Goal: Task Accomplishment & Management: Complete application form

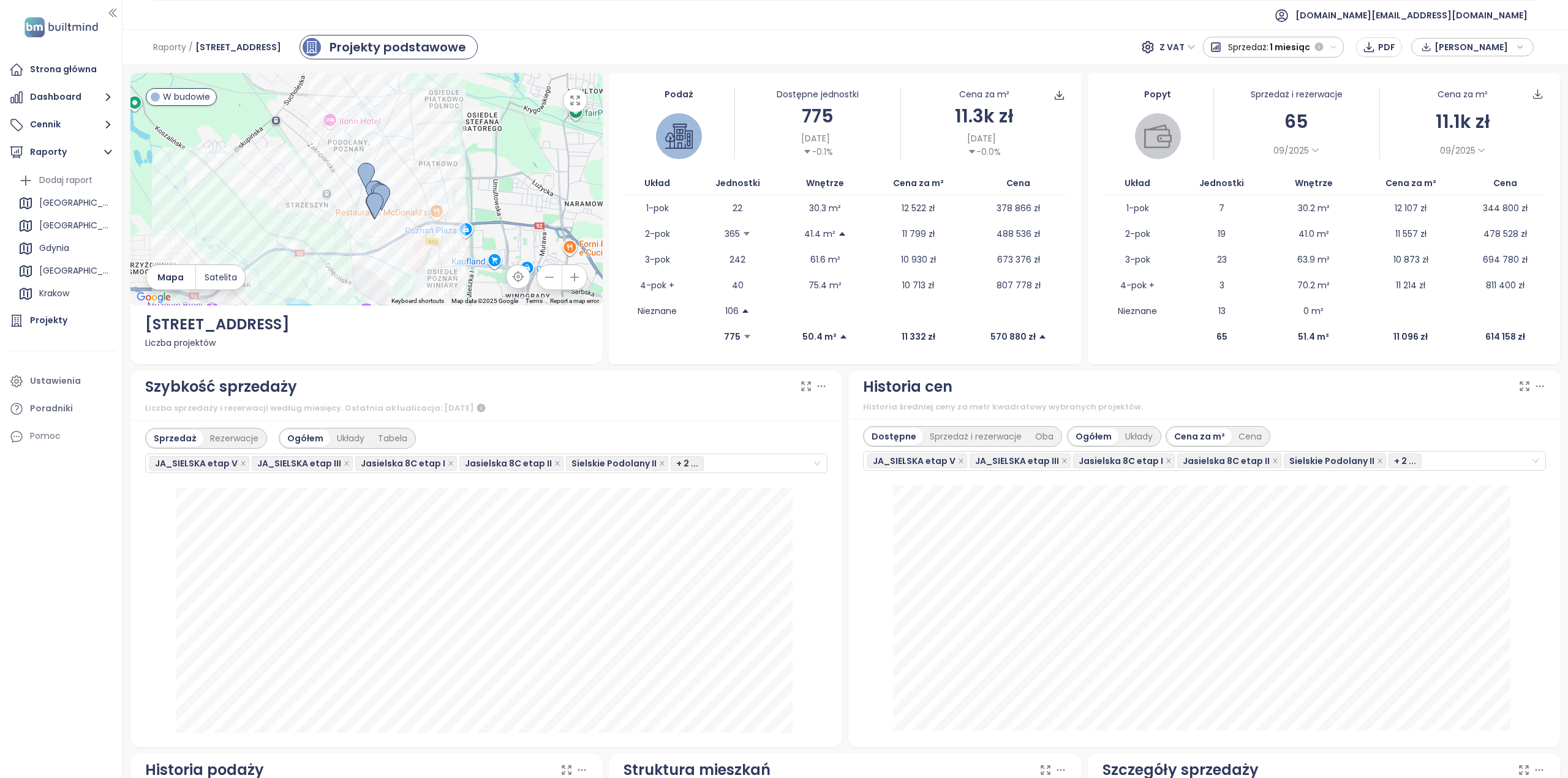
scroll to position [179, 0]
click at [83, 69] on div "Strona główna" at bounding box center [63, 70] width 67 height 15
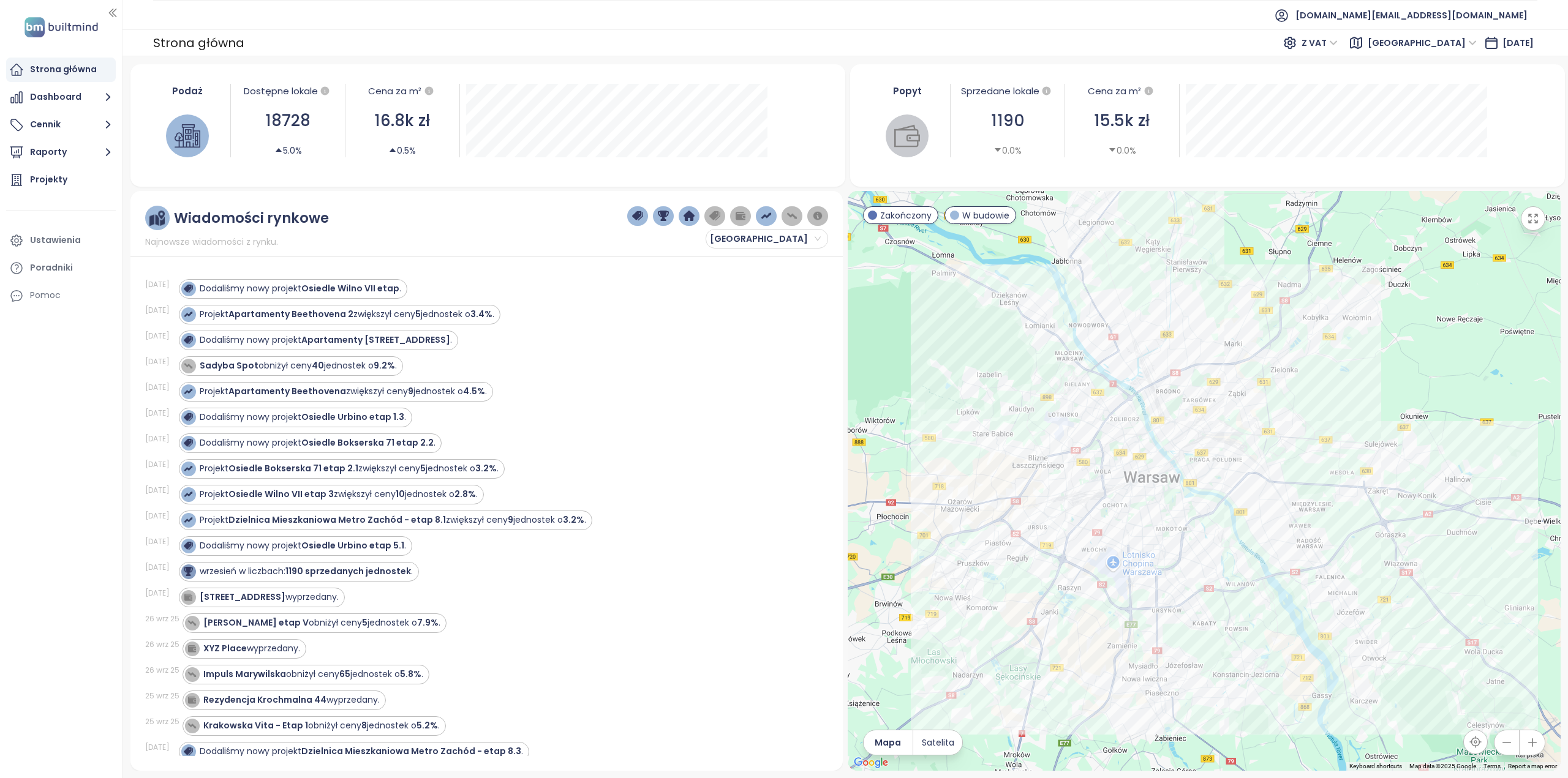
click at [1531, 221] on icon "button" at bounding box center [1533, 219] width 12 height 12
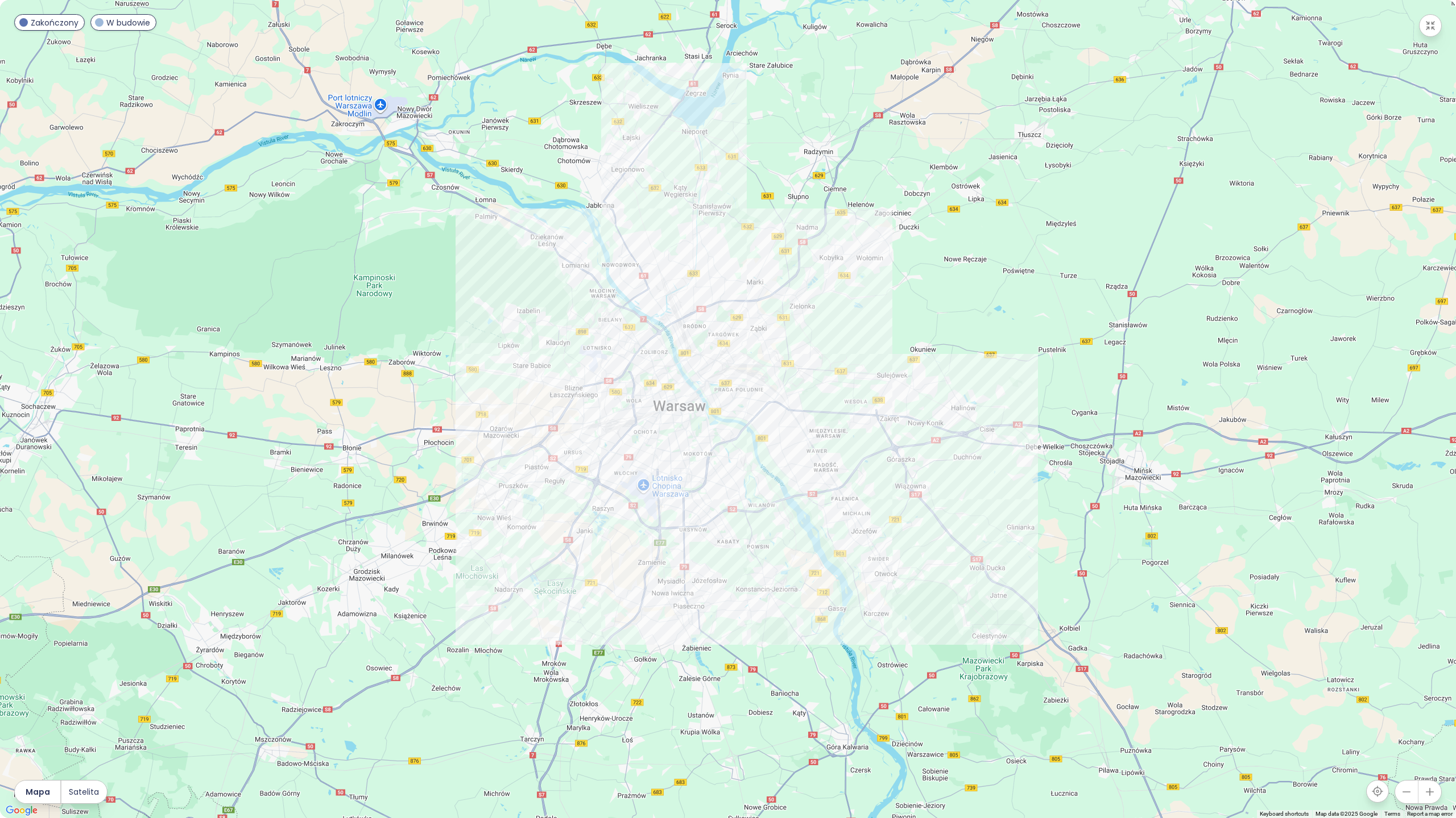
click at [1436, 29] on icon "button" at bounding box center [1429, 25] width 12 height 12
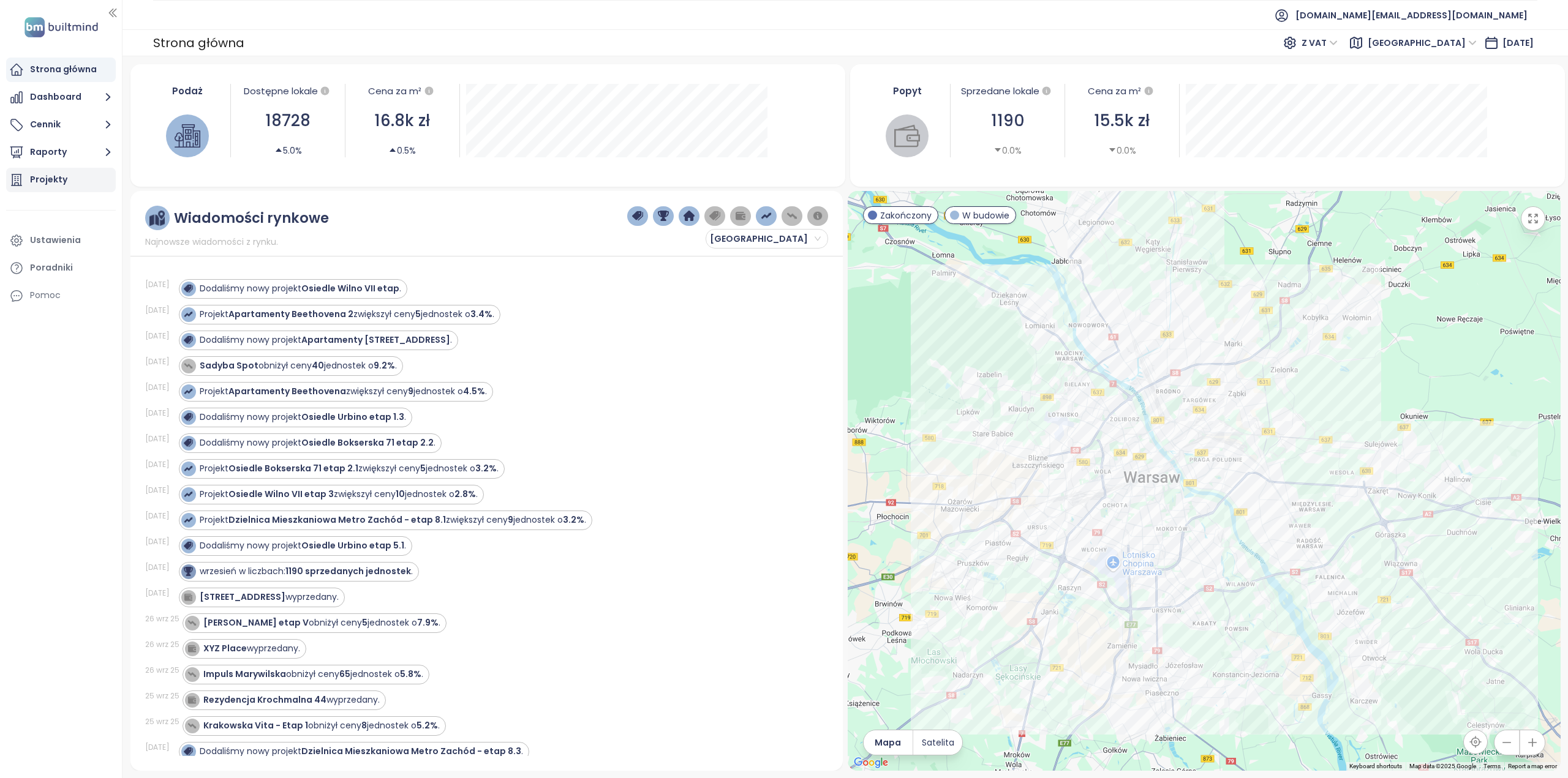
click at [51, 181] on div "Projekty" at bounding box center [48, 179] width 37 height 15
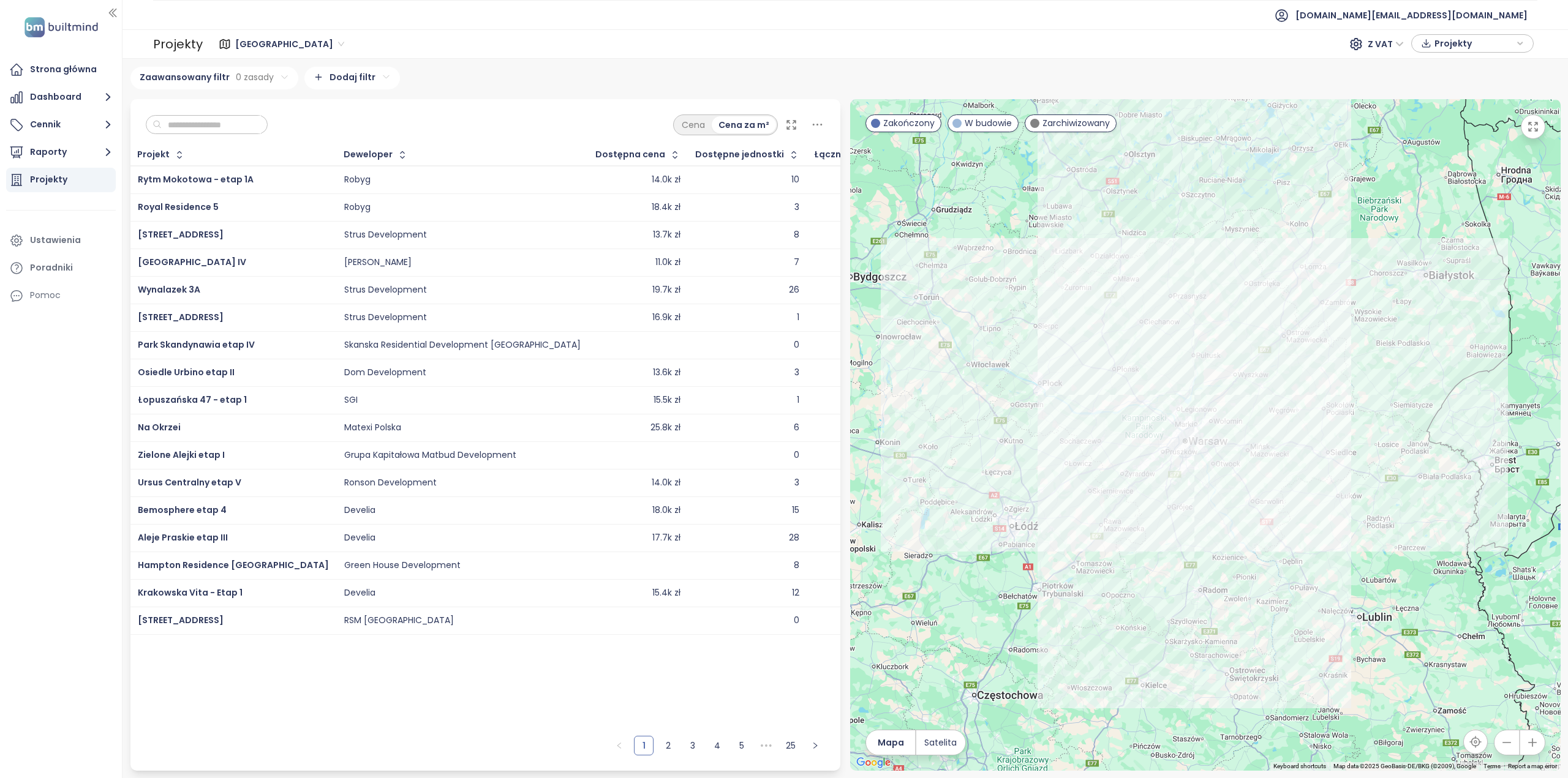
click at [180, 122] on input "text" at bounding box center [211, 124] width 99 height 18
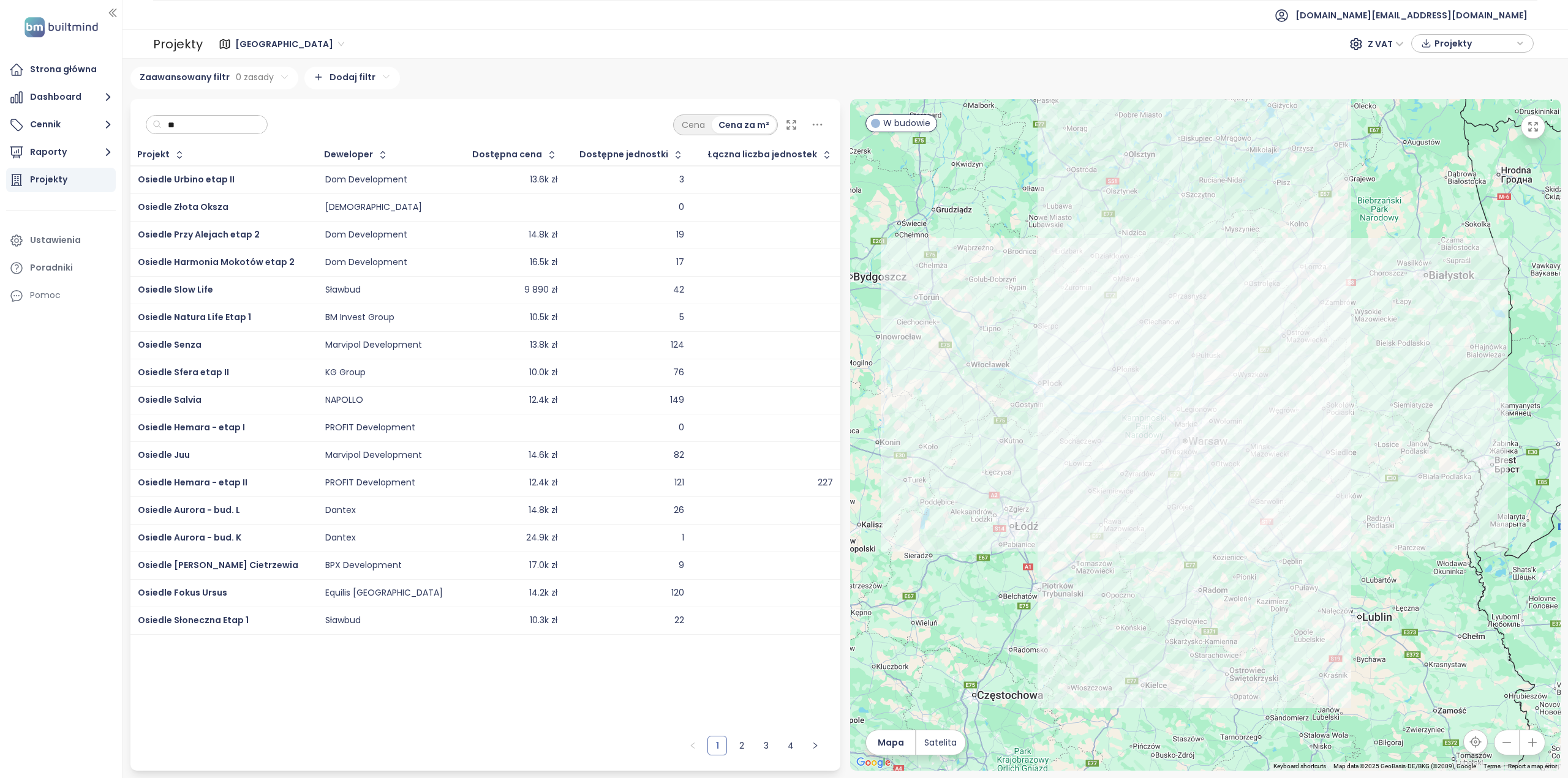
type input "*"
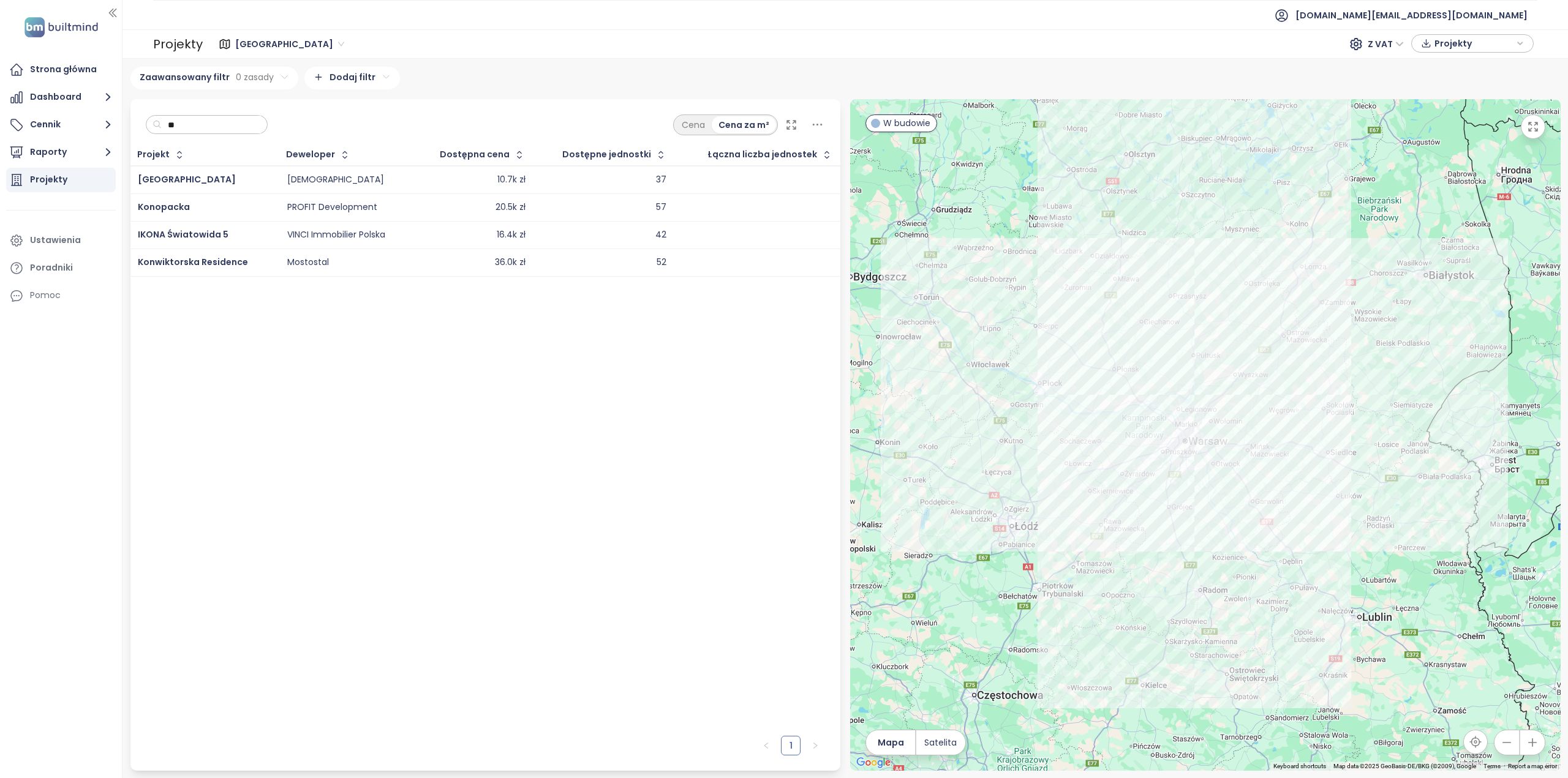
type input "*"
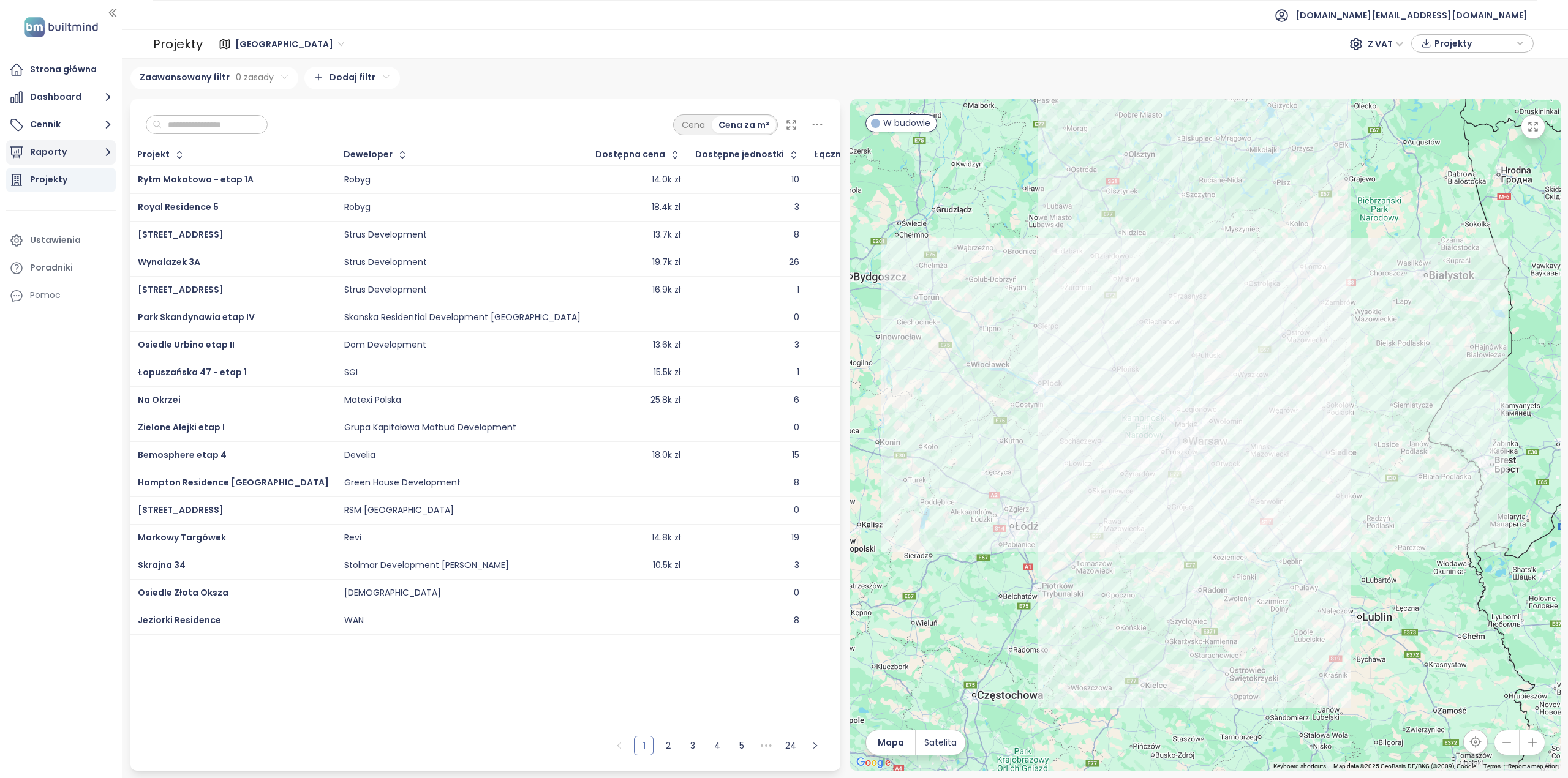
click at [61, 158] on button "Raporty" at bounding box center [60, 153] width 110 height 25
click at [64, 187] on div "Dodaj raport" at bounding box center [66, 180] width 53 height 15
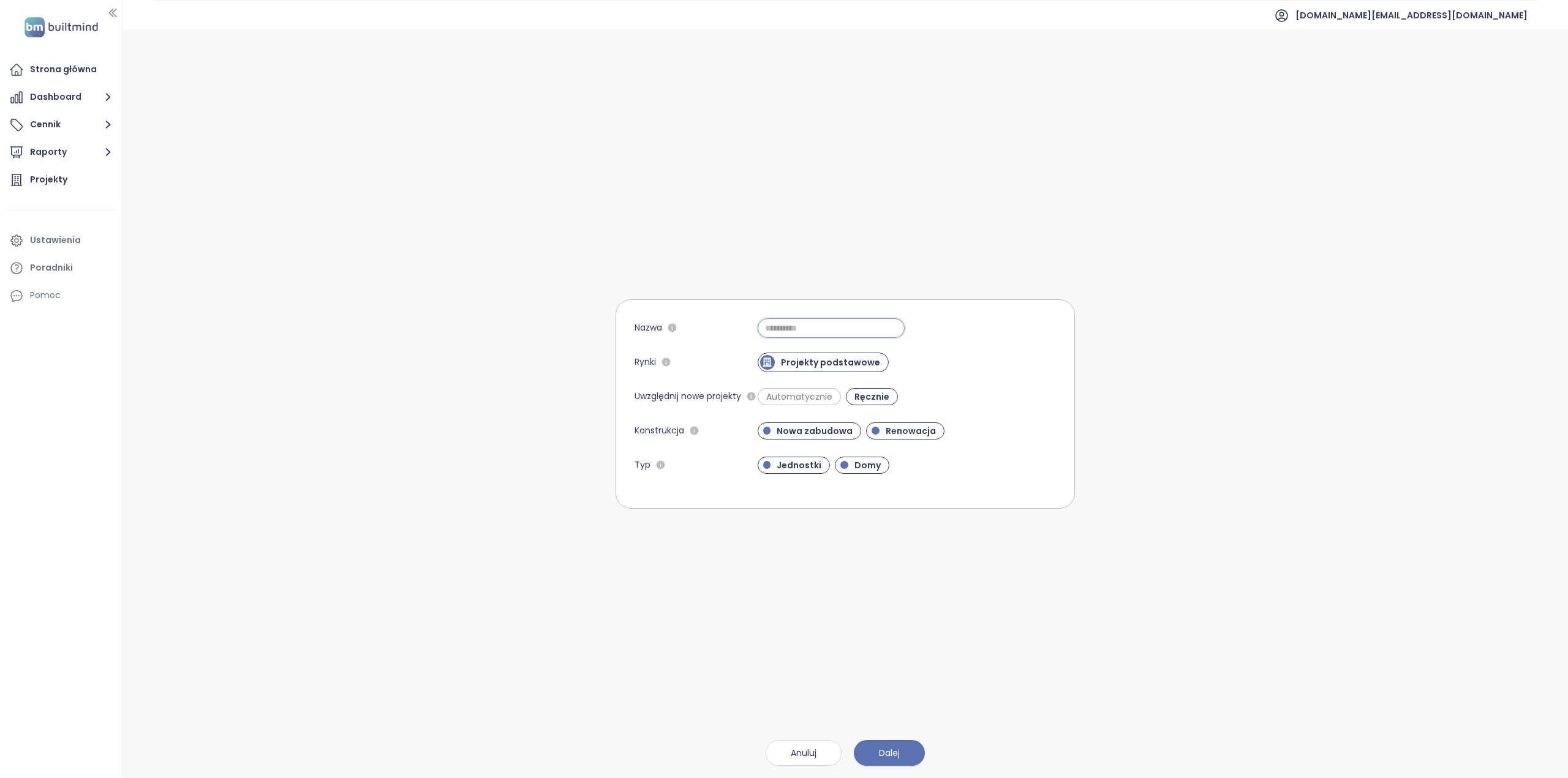
click at [783, 323] on input "Nazwa" at bounding box center [831, 327] width 147 height 20
paste input "**********"
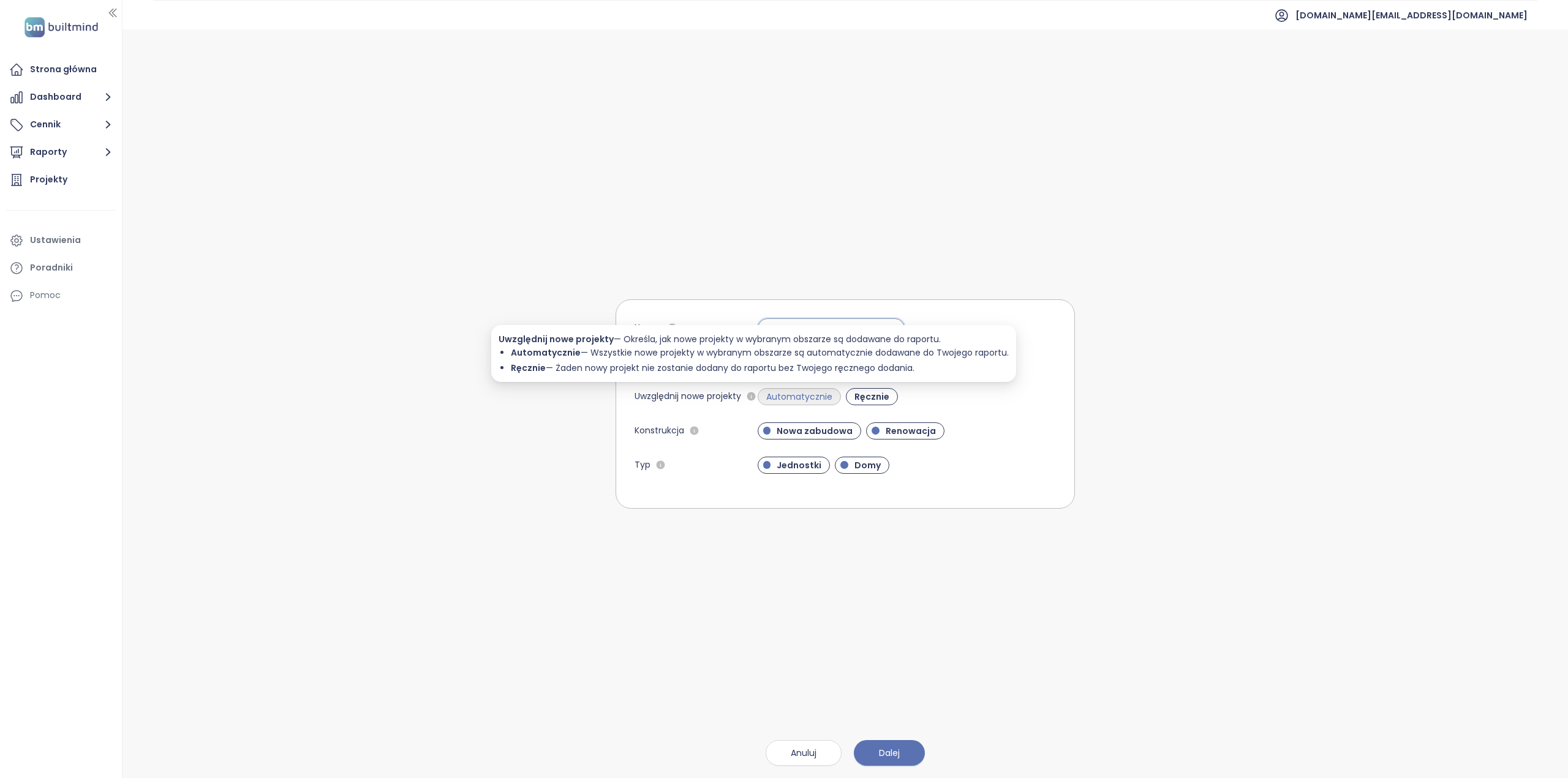
type input "**********"
click at [785, 398] on span "Automatycznie" at bounding box center [799, 396] width 78 height 12
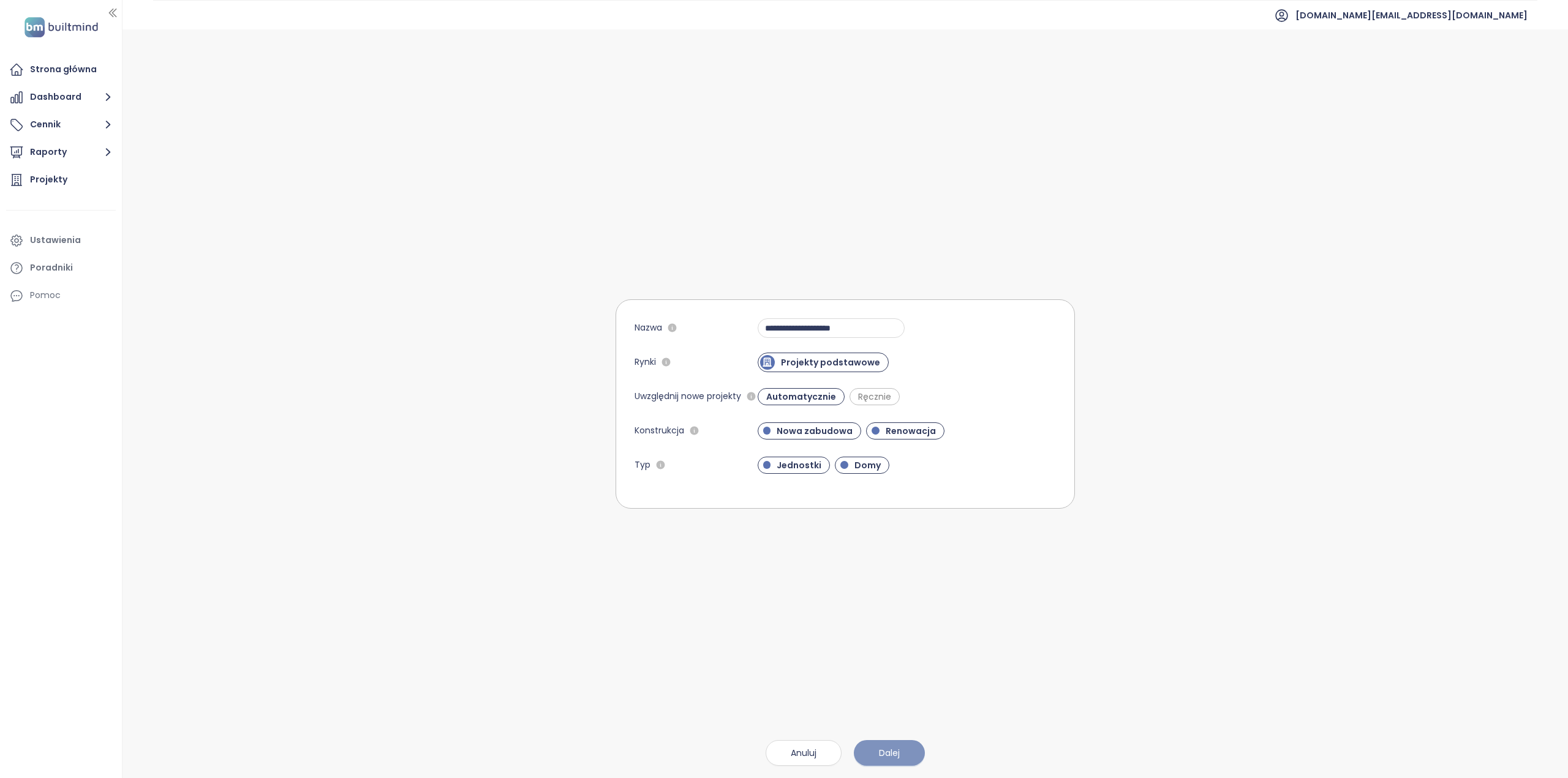
click at [887, 756] on span "Dalej" at bounding box center [889, 753] width 21 height 13
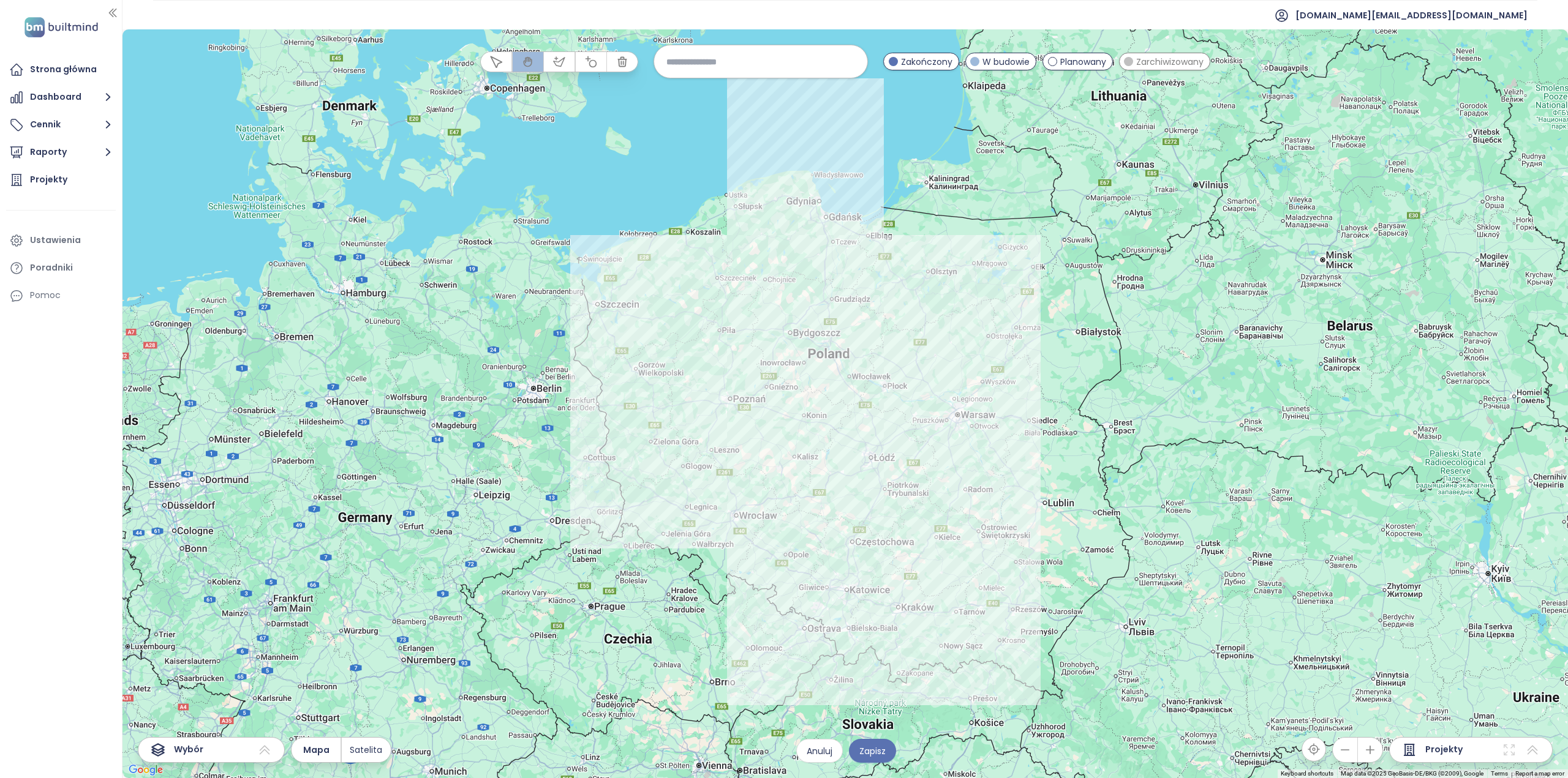
click at [1444, 751] on span "Projekty" at bounding box center [1443, 749] width 37 height 14
click at [1535, 747] on icon at bounding box center [1532, 750] width 11 height 10
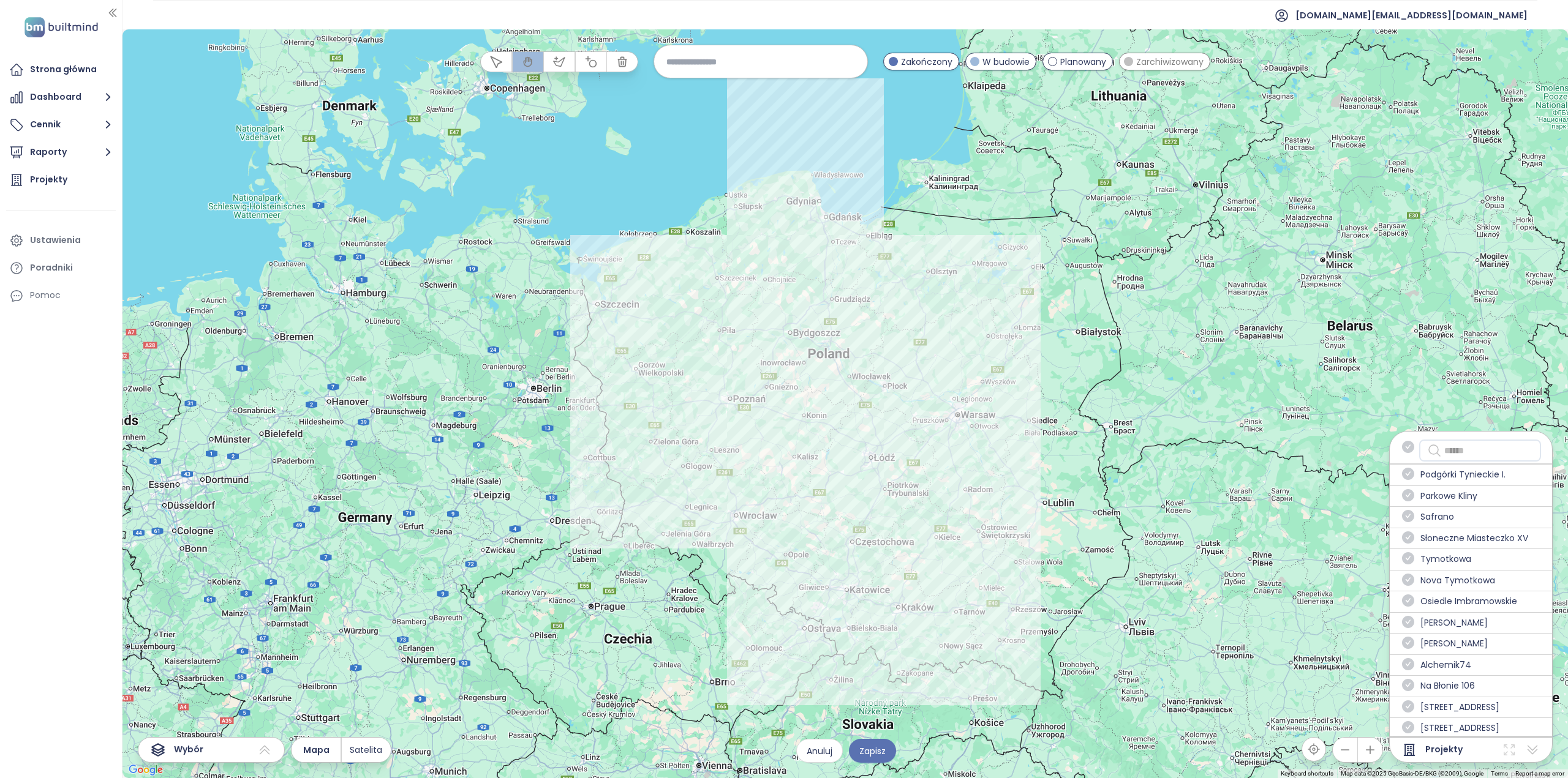
click at [1474, 450] on input "text" at bounding box center [1488, 450] width 89 height 14
paste input "**********"
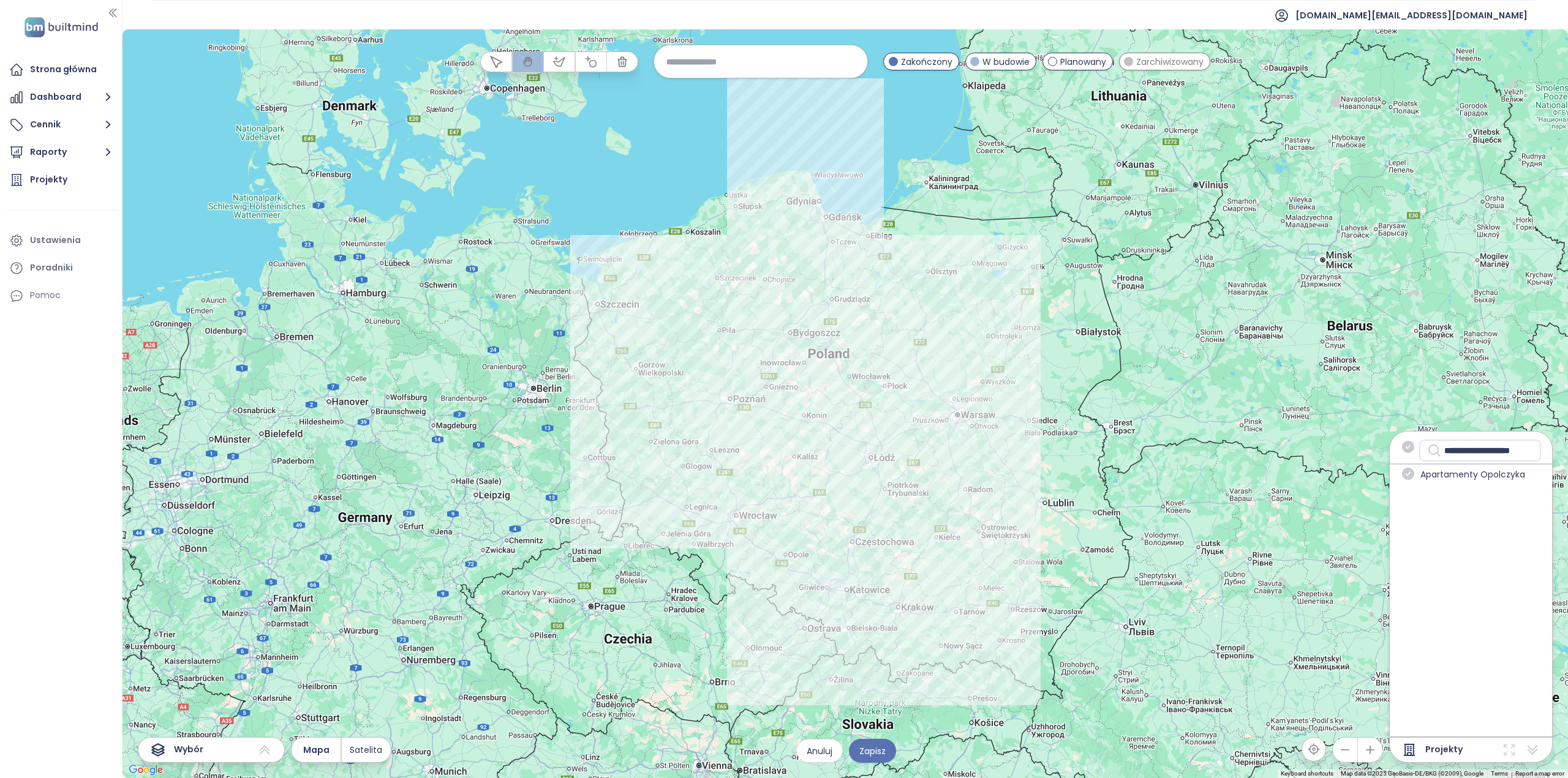
scroll to position [0, 20]
type input "**********"
click at [1420, 477] on div "Apartamenty Opolczyka" at bounding box center [1471, 474] width 162 height 21
click at [1427, 473] on span "Apartamenty Opolczyka" at bounding box center [1473, 474] width 105 height 14
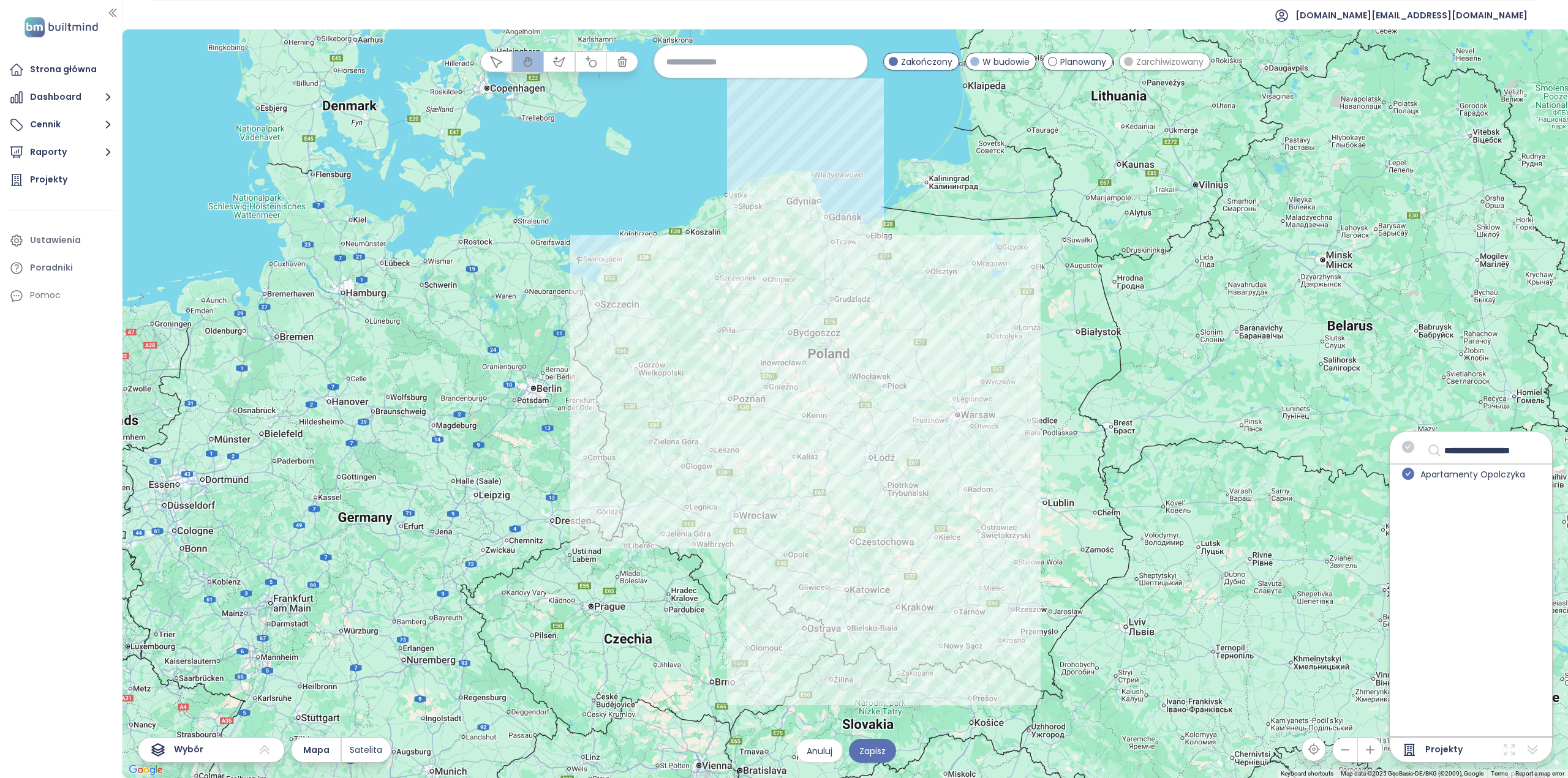
click at [1411, 473] on icon "check-circle" at bounding box center [1408, 473] width 12 height 12
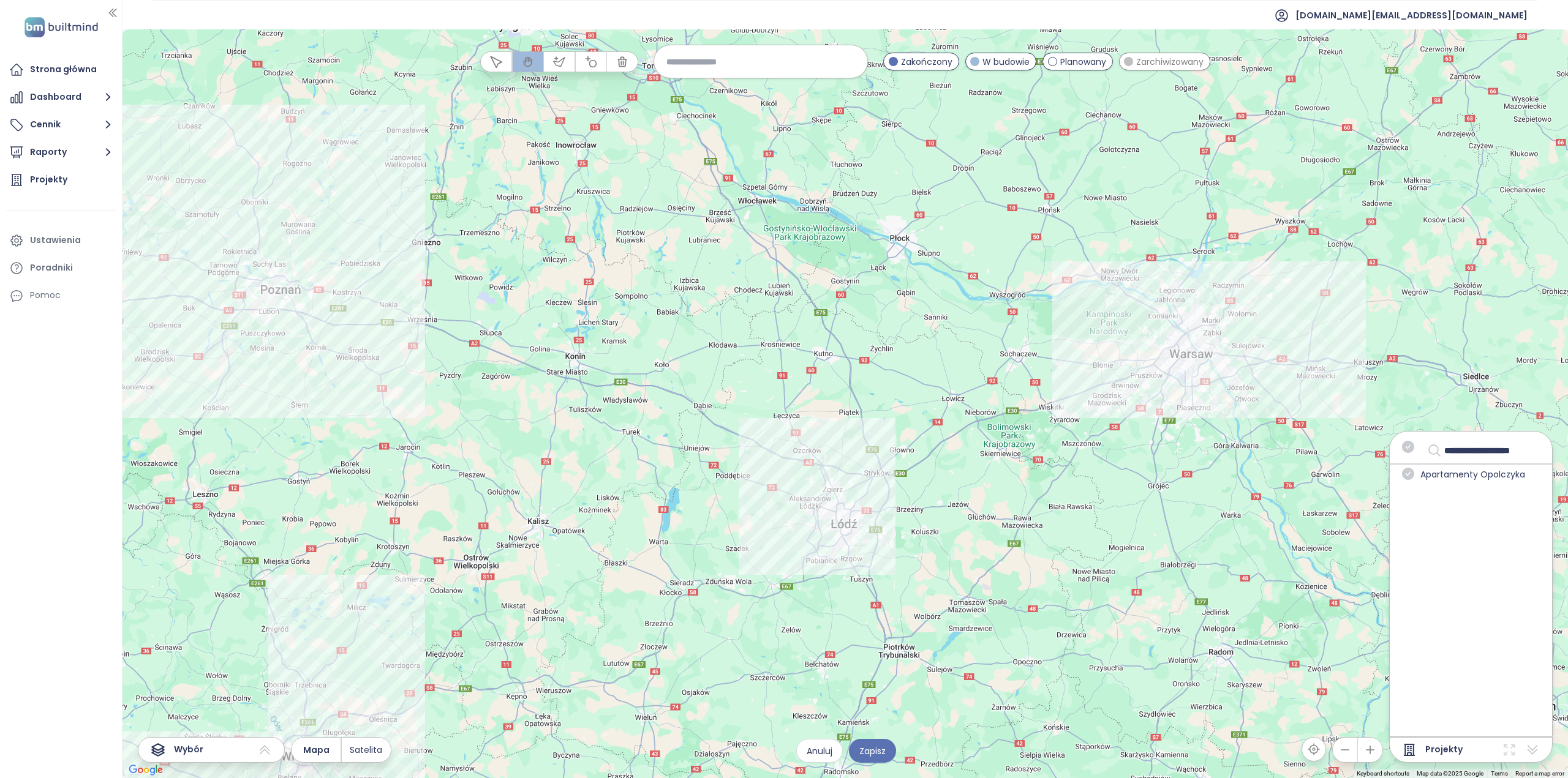
drag, startPoint x: 851, startPoint y: 518, endPoint x: 894, endPoint y: 350, distance: 173.4
click at [894, 350] on div at bounding box center [844, 404] width 1445 height 748
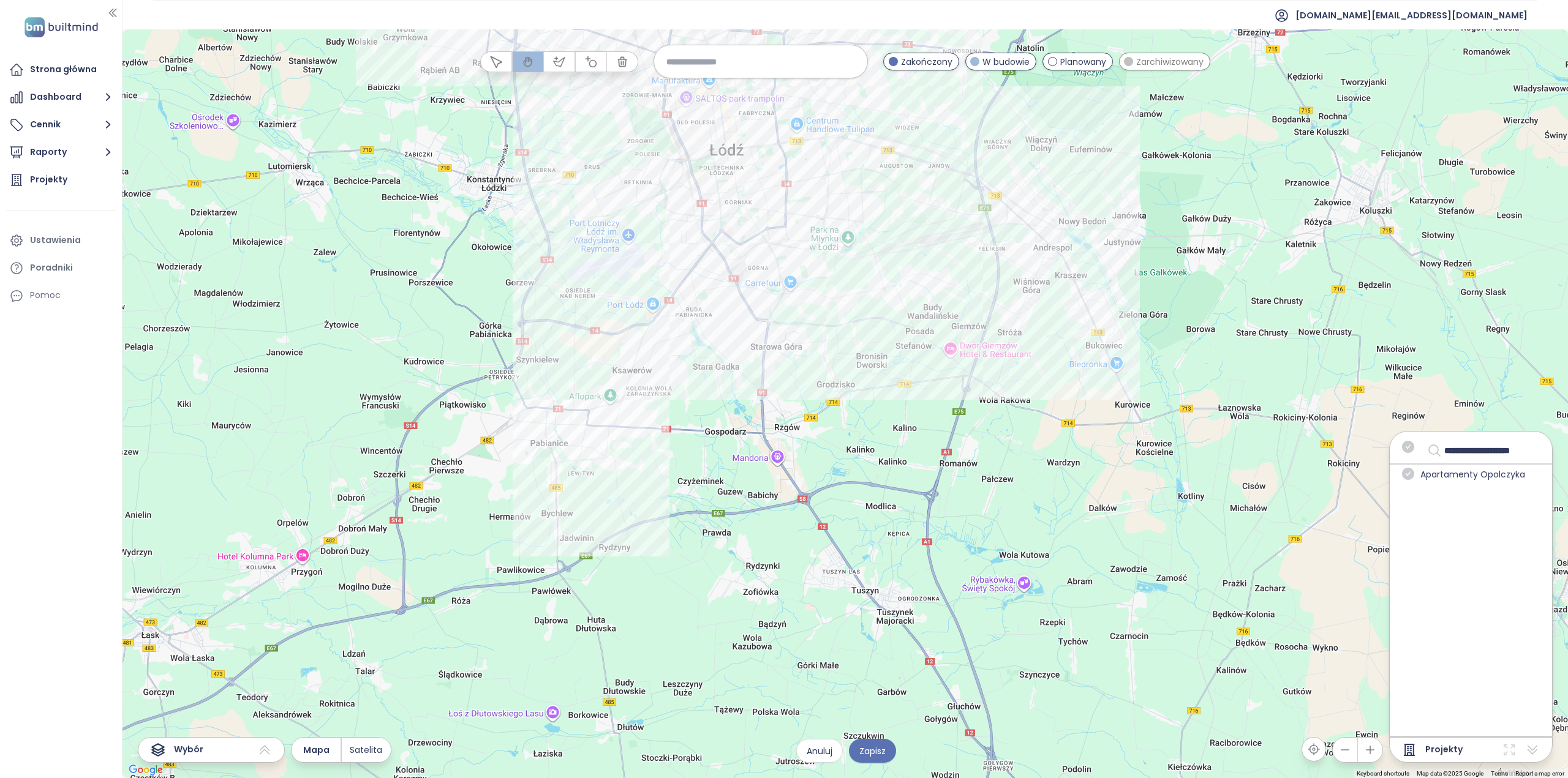
click at [905, 402] on div at bounding box center [844, 404] width 1445 height 748
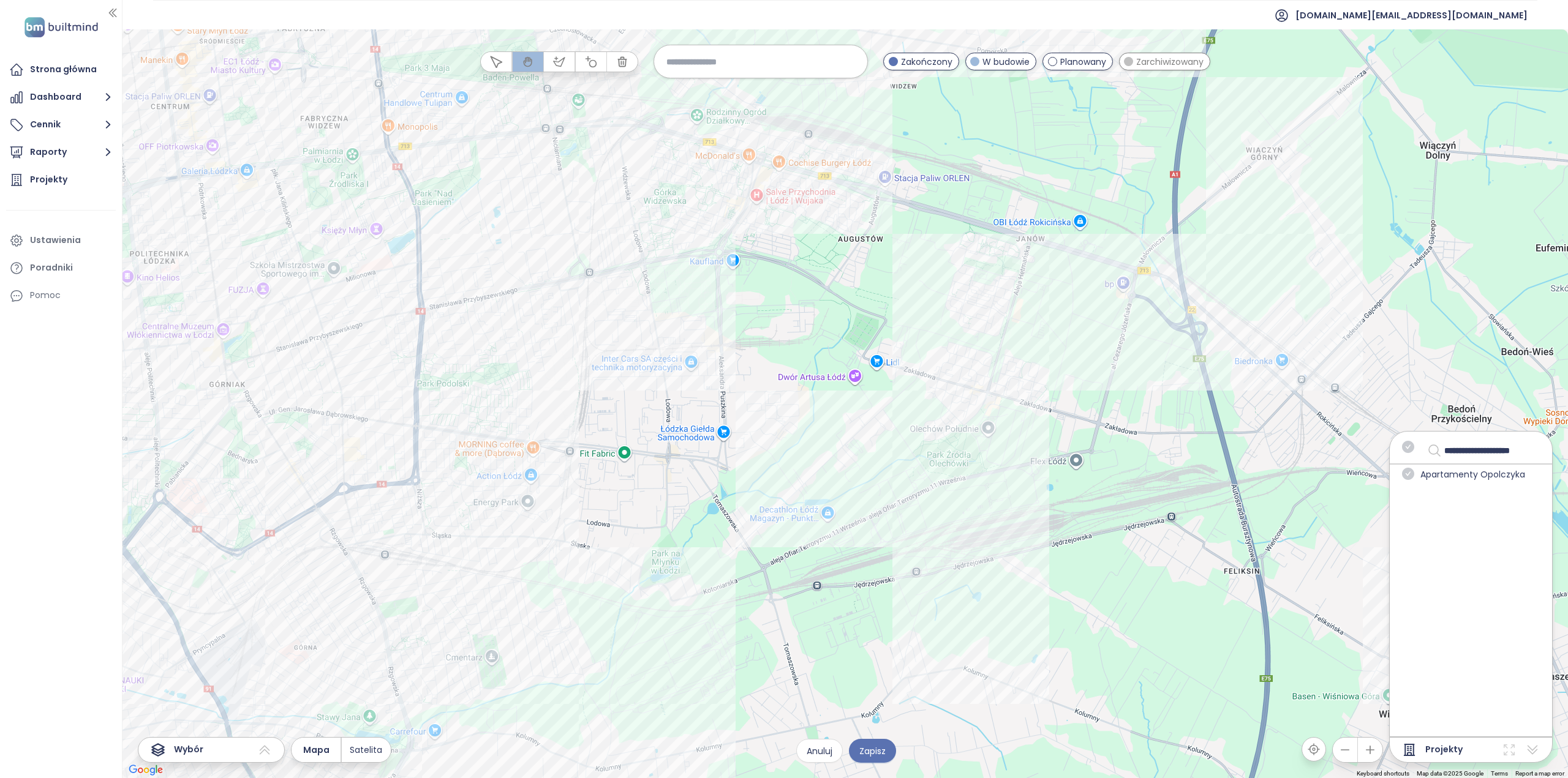
drag, startPoint x: 1128, startPoint y: 401, endPoint x: 998, endPoint y: 401, distance: 130.0
click at [998, 400] on div at bounding box center [844, 404] width 1445 height 748
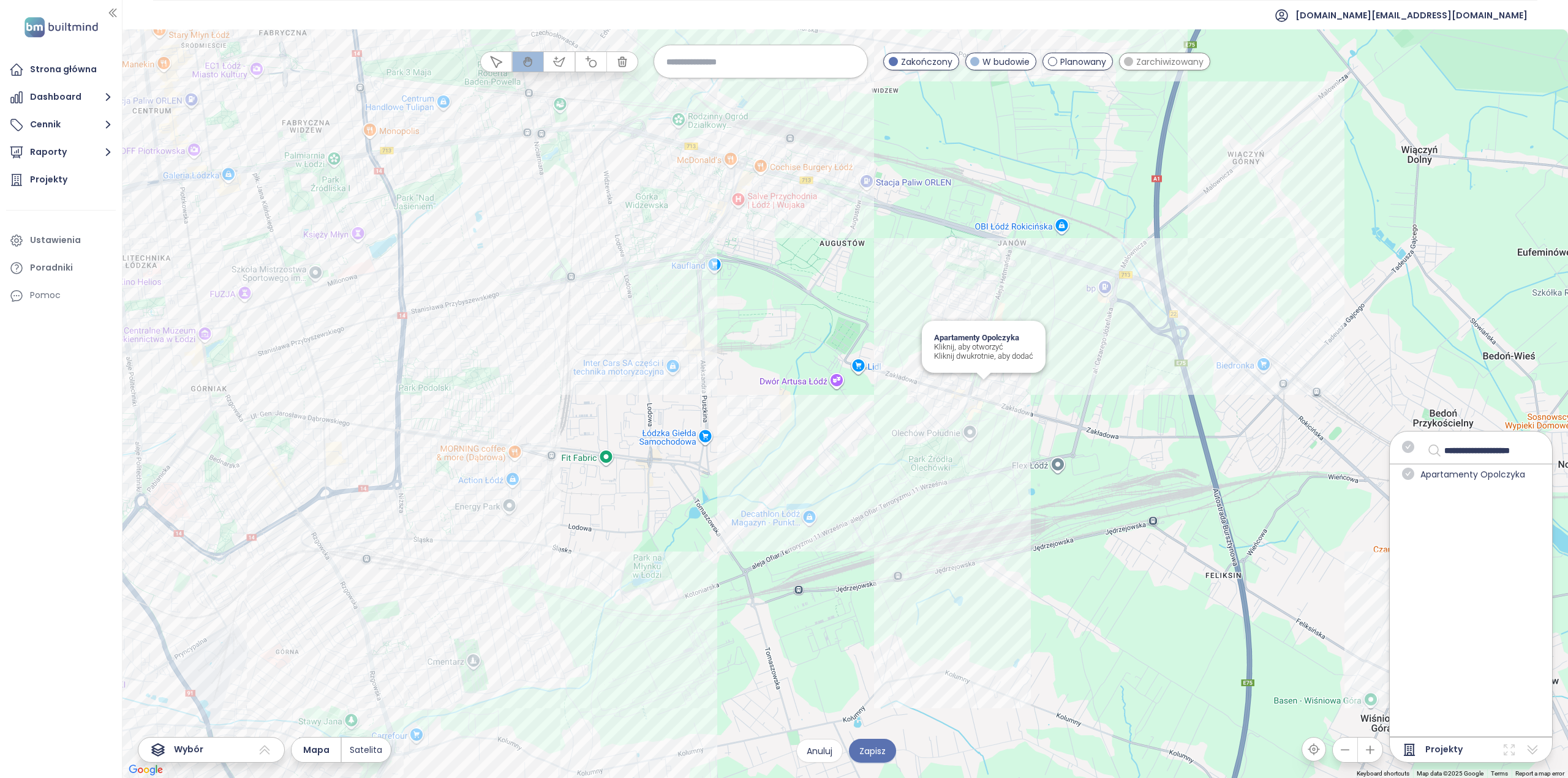
click at [987, 394] on div "Apartamenty [PERSON_NAME] Kliknij, aby otworzyć Kliknij dwukrotnie, aby dodać" at bounding box center [844, 404] width 1445 height 748
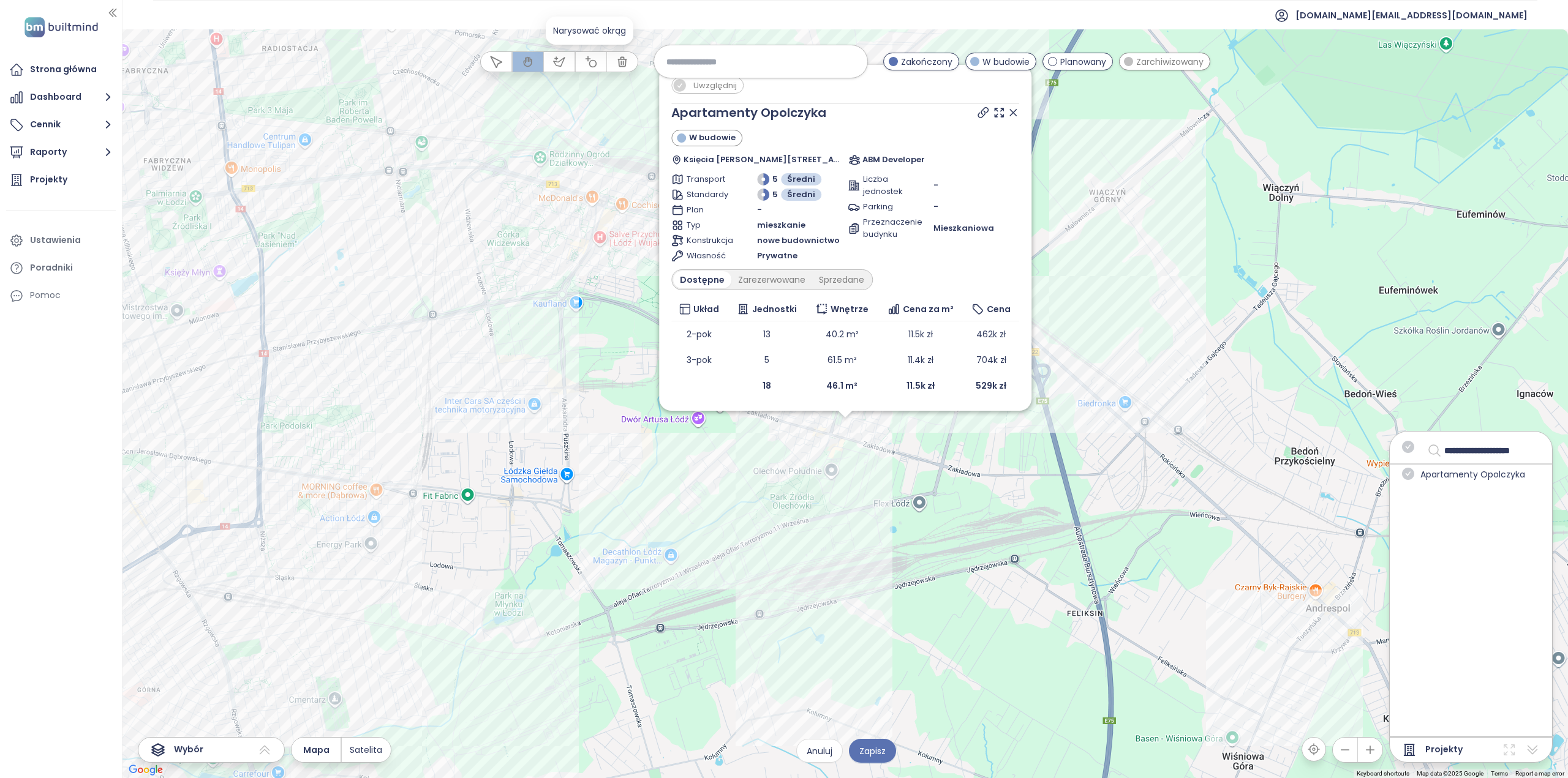
click at [591, 59] on icon "button" at bounding box center [590, 61] width 12 height 12
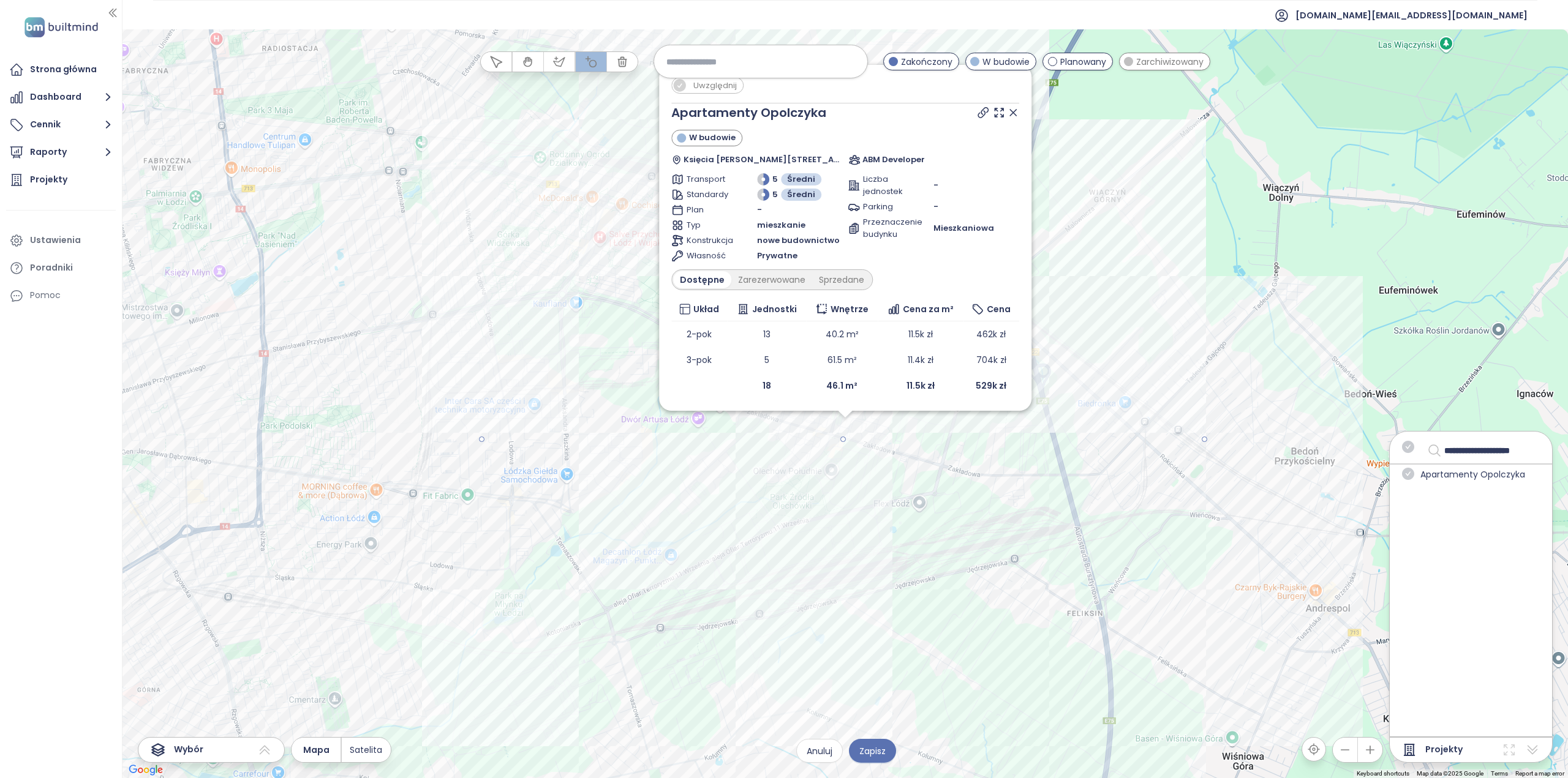
drag, startPoint x: 844, startPoint y: 441, endPoint x: 507, endPoint y: 307, distance: 362.7
click at [507, 307] on div at bounding box center [844, 404] width 1445 height 748
click at [871, 750] on span "Zapisz" at bounding box center [873, 751] width 27 height 13
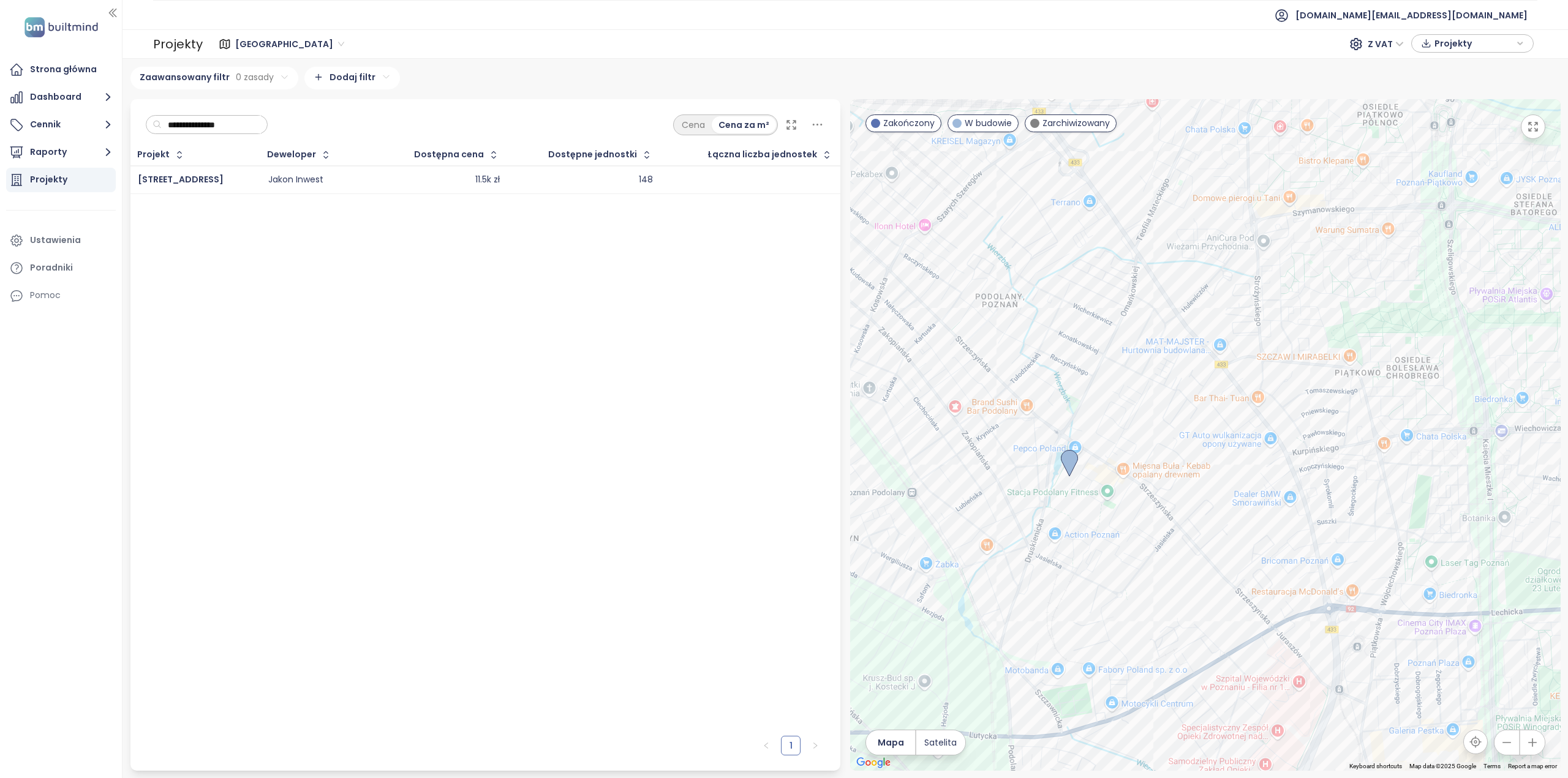
click at [231, 125] on input "**********" at bounding box center [211, 124] width 99 height 18
click at [235, 123] on input "**********" at bounding box center [211, 124] width 99 height 18
paste input "******"
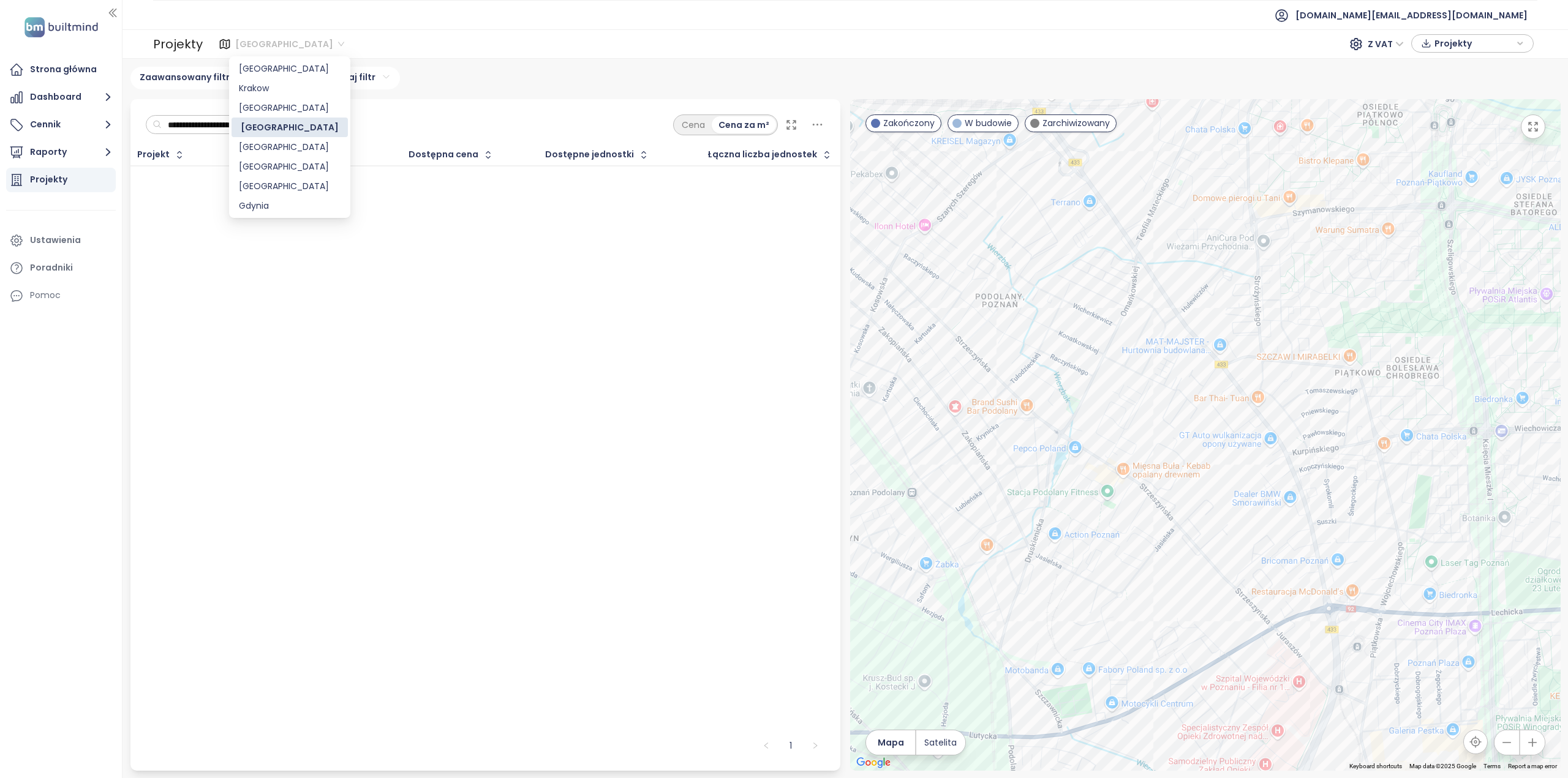
click at [268, 46] on span "[GEOGRAPHIC_DATA]" at bounding box center [289, 44] width 109 height 18
type input "**********"
click at [262, 67] on div "[GEOGRAPHIC_DATA]" at bounding box center [289, 69] width 101 height 13
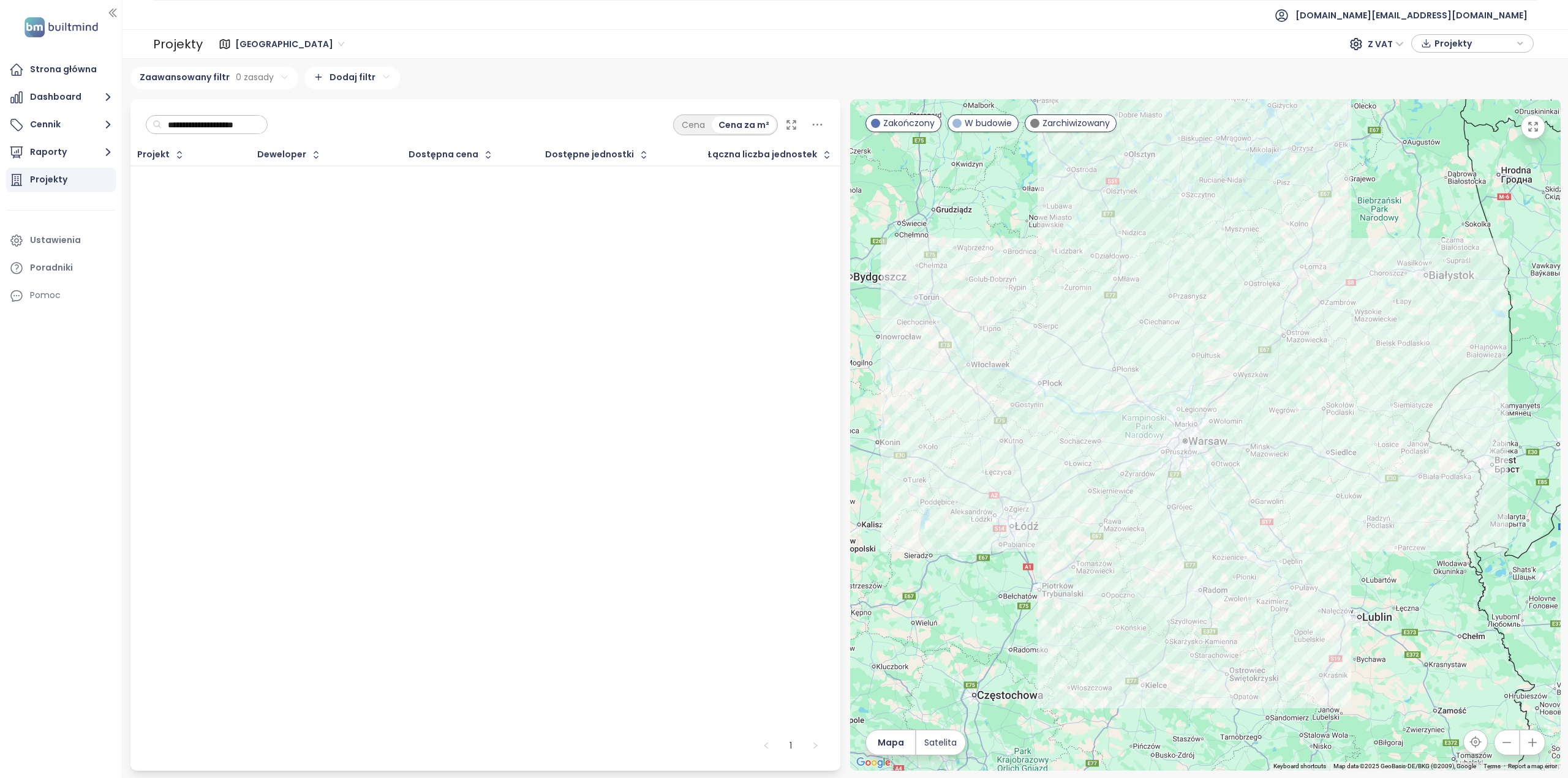
click at [231, 116] on input "**********" at bounding box center [211, 124] width 99 height 18
click at [272, 51] on span "[GEOGRAPHIC_DATA]" at bounding box center [289, 44] width 109 height 18
click at [265, 109] on div "[GEOGRAPHIC_DATA]" at bounding box center [289, 108] width 101 height 13
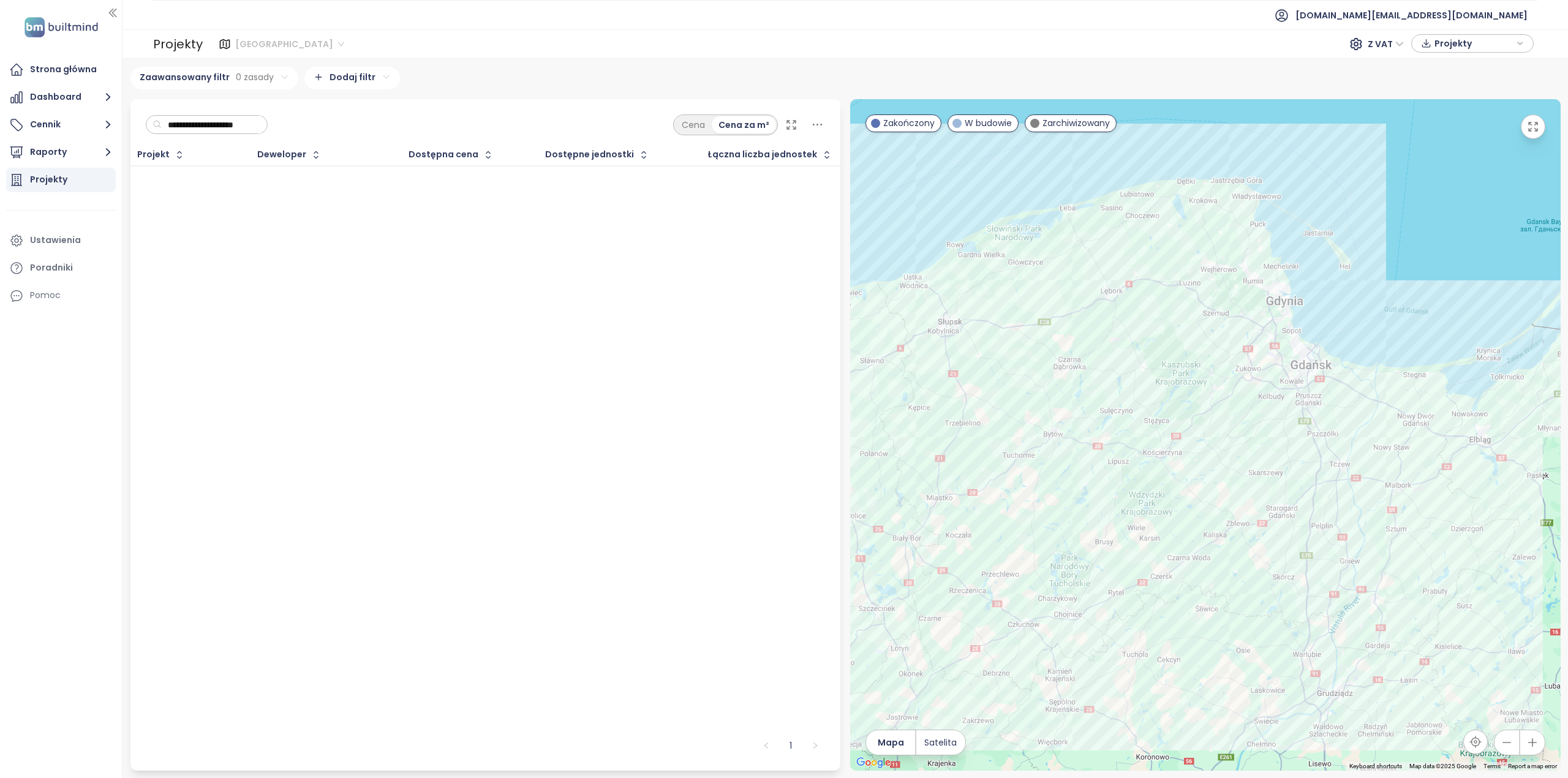
click at [266, 46] on span "[GEOGRAPHIC_DATA]" at bounding box center [289, 44] width 109 height 18
click at [262, 83] on div "Krakow" at bounding box center [289, 88] width 101 height 13
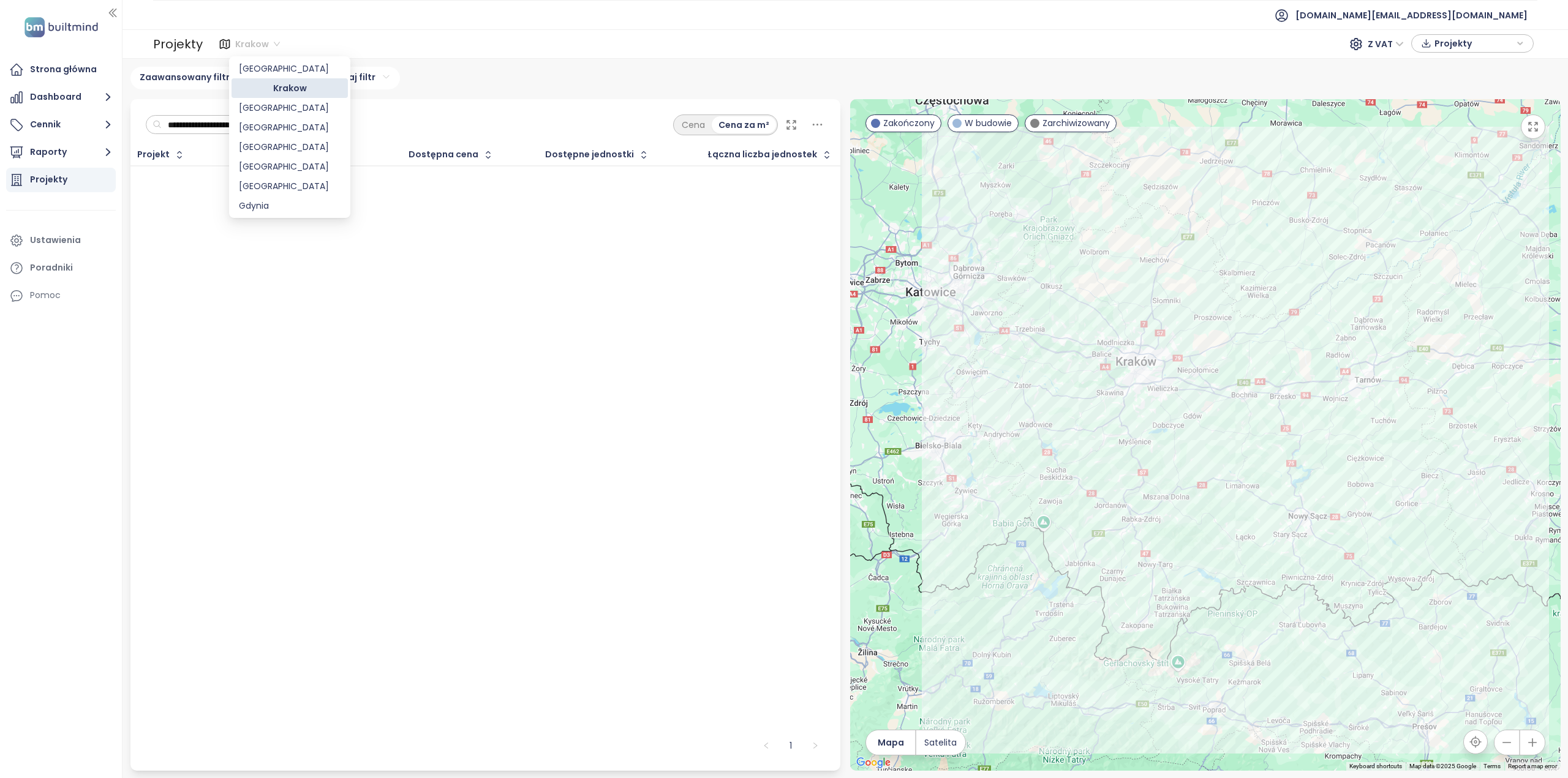
click at [256, 44] on span "Krakow" at bounding box center [257, 44] width 45 height 18
click at [266, 204] on div "Gdynia" at bounding box center [289, 205] width 101 height 13
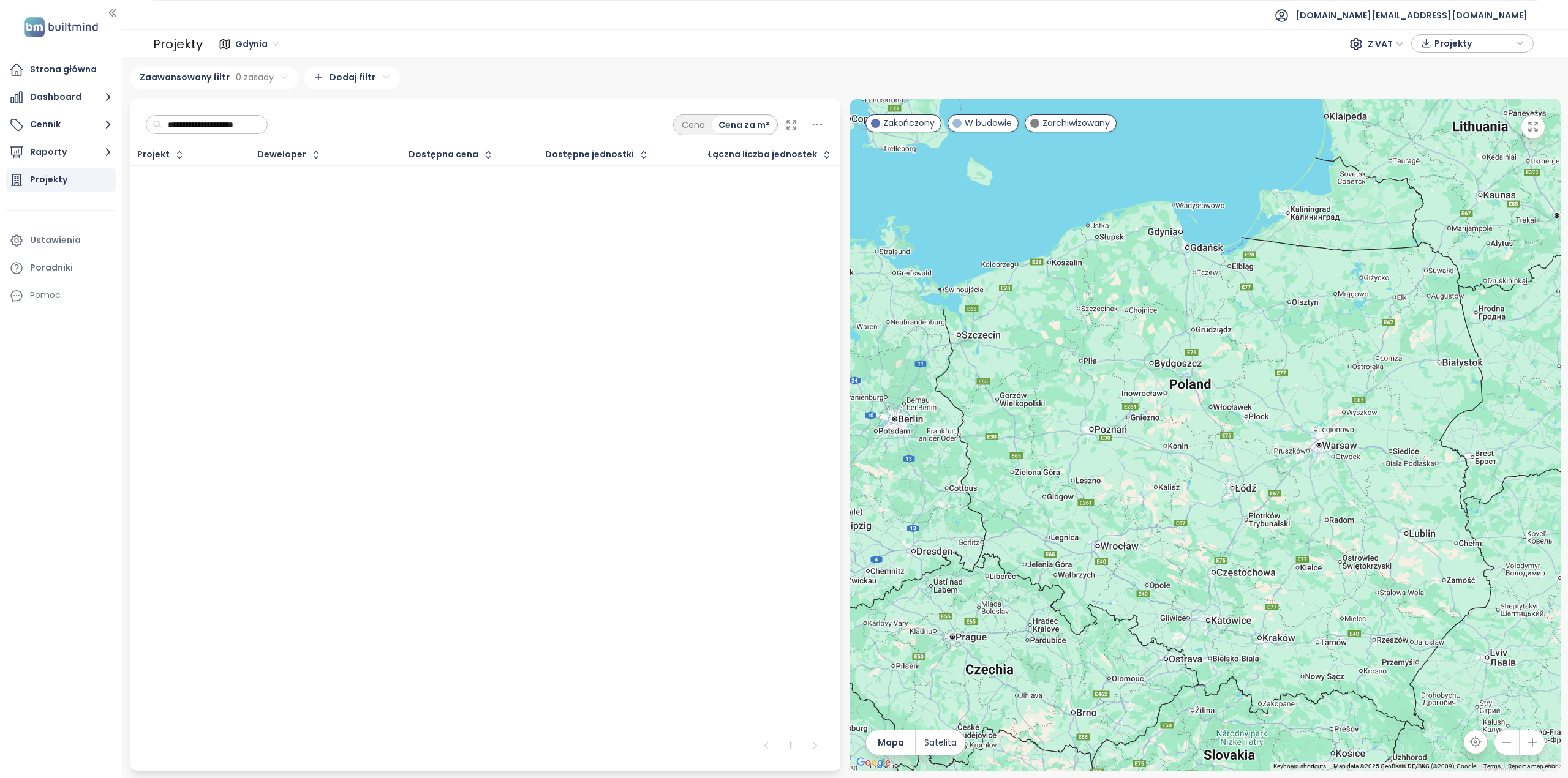
click at [259, 48] on span "Gdynia" at bounding box center [257, 44] width 44 height 18
click at [286, 165] on div "[GEOGRAPHIC_DATA]" at bounding box center [289, 169] width 101 height 13
click at [254, 47] on span "[GEOGRAPHIC_DATA]" at bounding box center [289, 44] width 109 height 18
click at [260, 131] on div "[GEOGRAPHIC_DATA]" at bounding box center [289, 130] width 101 height 13
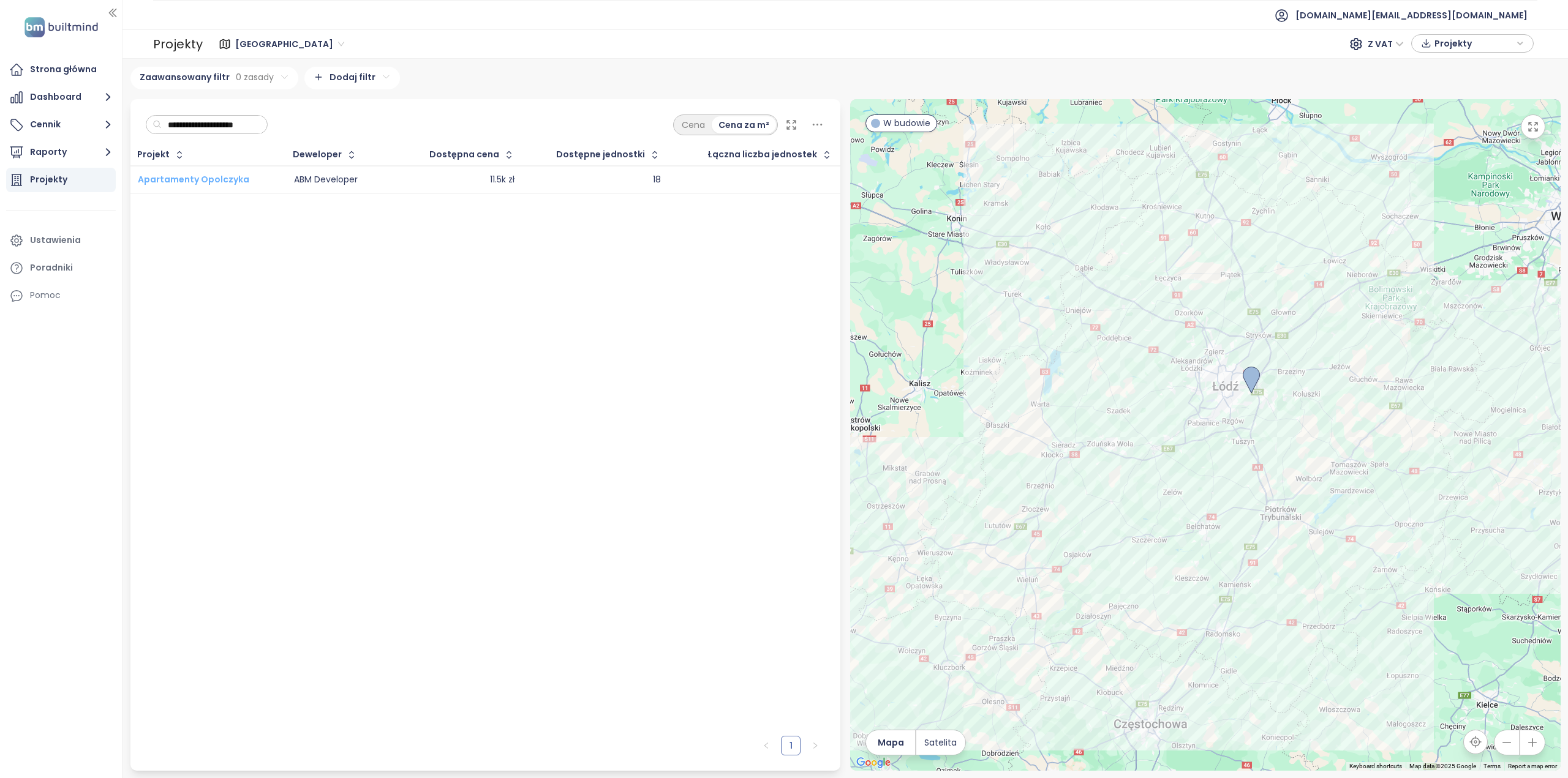
click at [199, 181] on span "Apartamenty Opolczyka" at bounding box center [193, 179] width 112 height 12
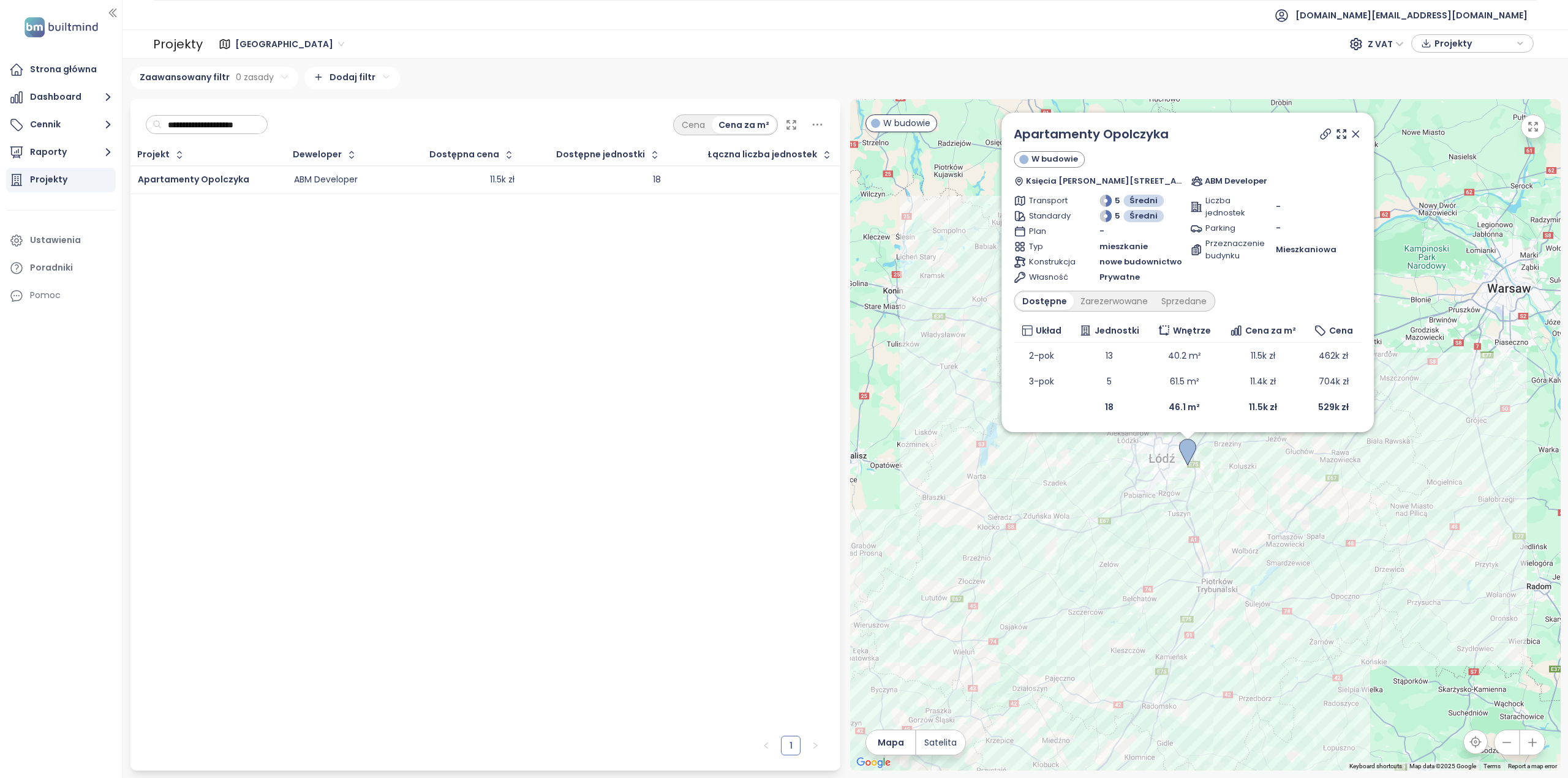
drag, startPoint x: 1170, startPoint y: 494, endPoint x: 1124, endPoint y: 478, distance: 48.7
click at [1124, 478] on div "Apartamenty Opolczyka W budowie Księcia Władysława Opolczyka 16, 92-417 Łódź, P…" at bounding box center [1205, 434] width 710 height 671
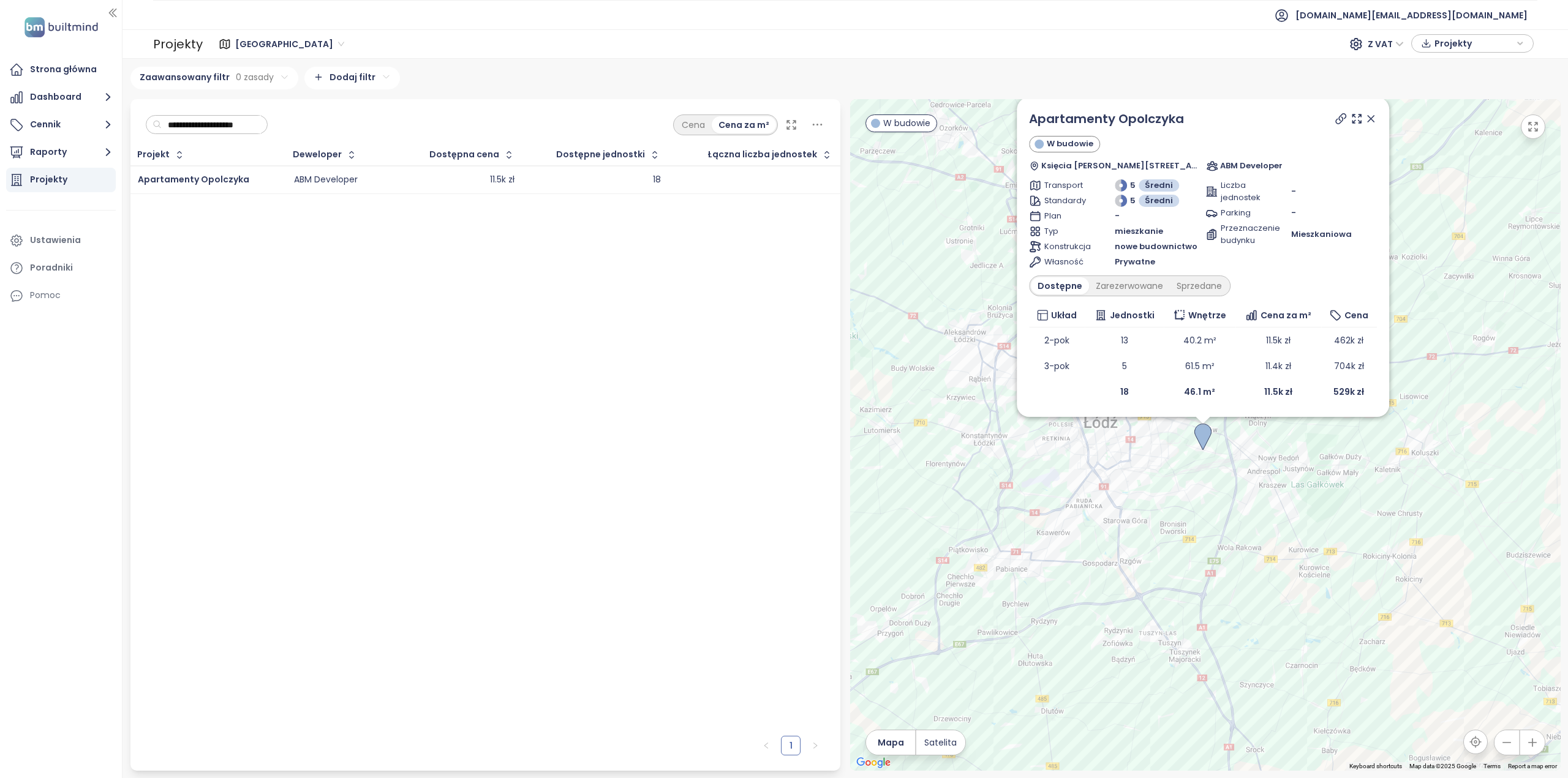
drag, startPoint x: 1140, startPoint y: 467, endPoint x: 1023, endPoint y: 486, distance: 118.5
click at [1013, 485] on div "Apartamenty Opolczyka W budowie Księcia Władysława Opolczyka 16, 92-417 Łódź, P…" at bounding box center [1205, 434] width 710 height 671
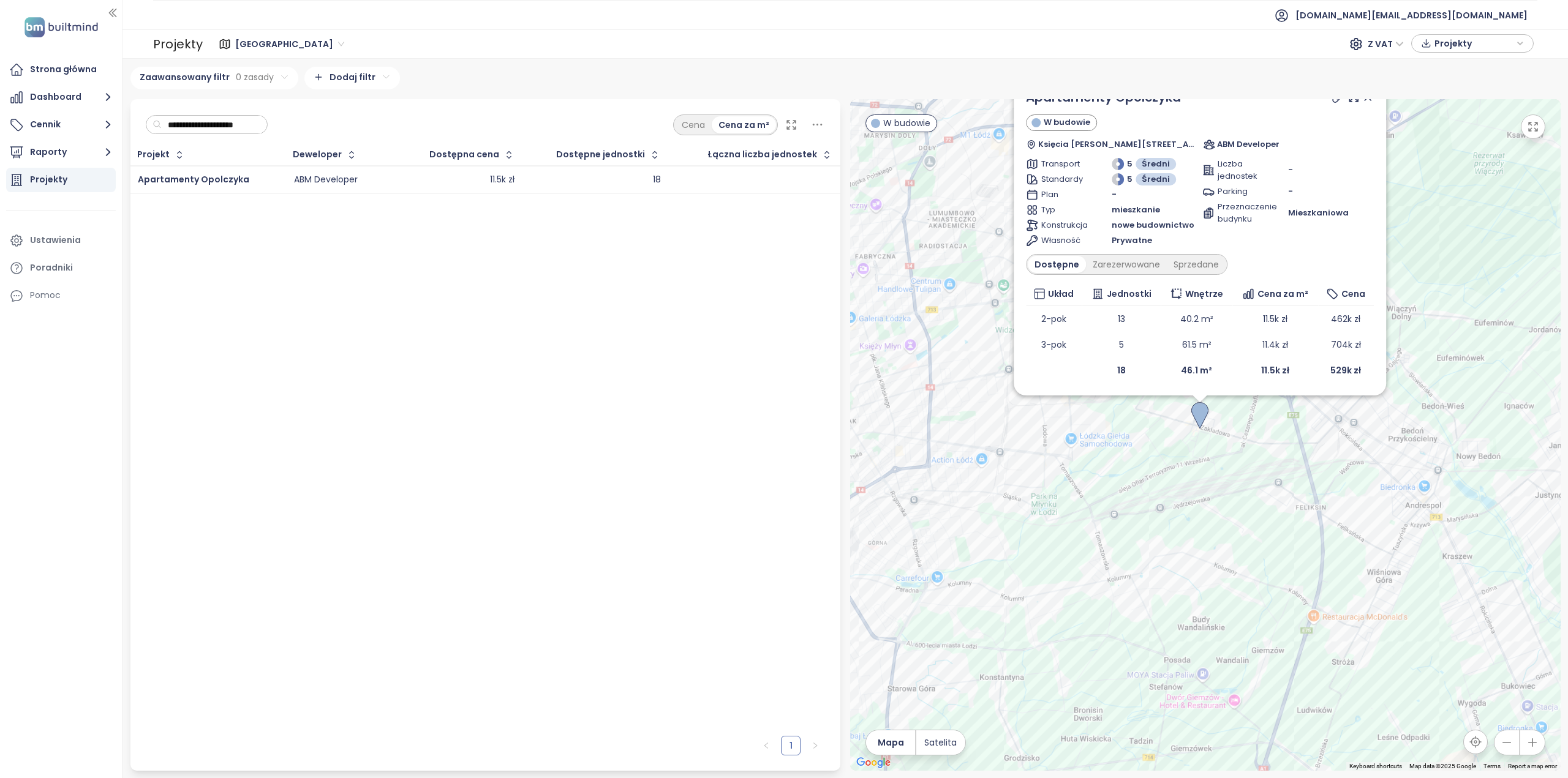
drag, startPoint x: 1113, startPoint y: 497, endPoint x: 948, endPoint y: 557, distance: 175.6
click at [944, 558] on div "Apartamenty Opolczyka W budowie Księcia Władysława Opolczyka 16, 92-417 Łódź, P…" at bounding box center [1205, 434] width 710 height 671
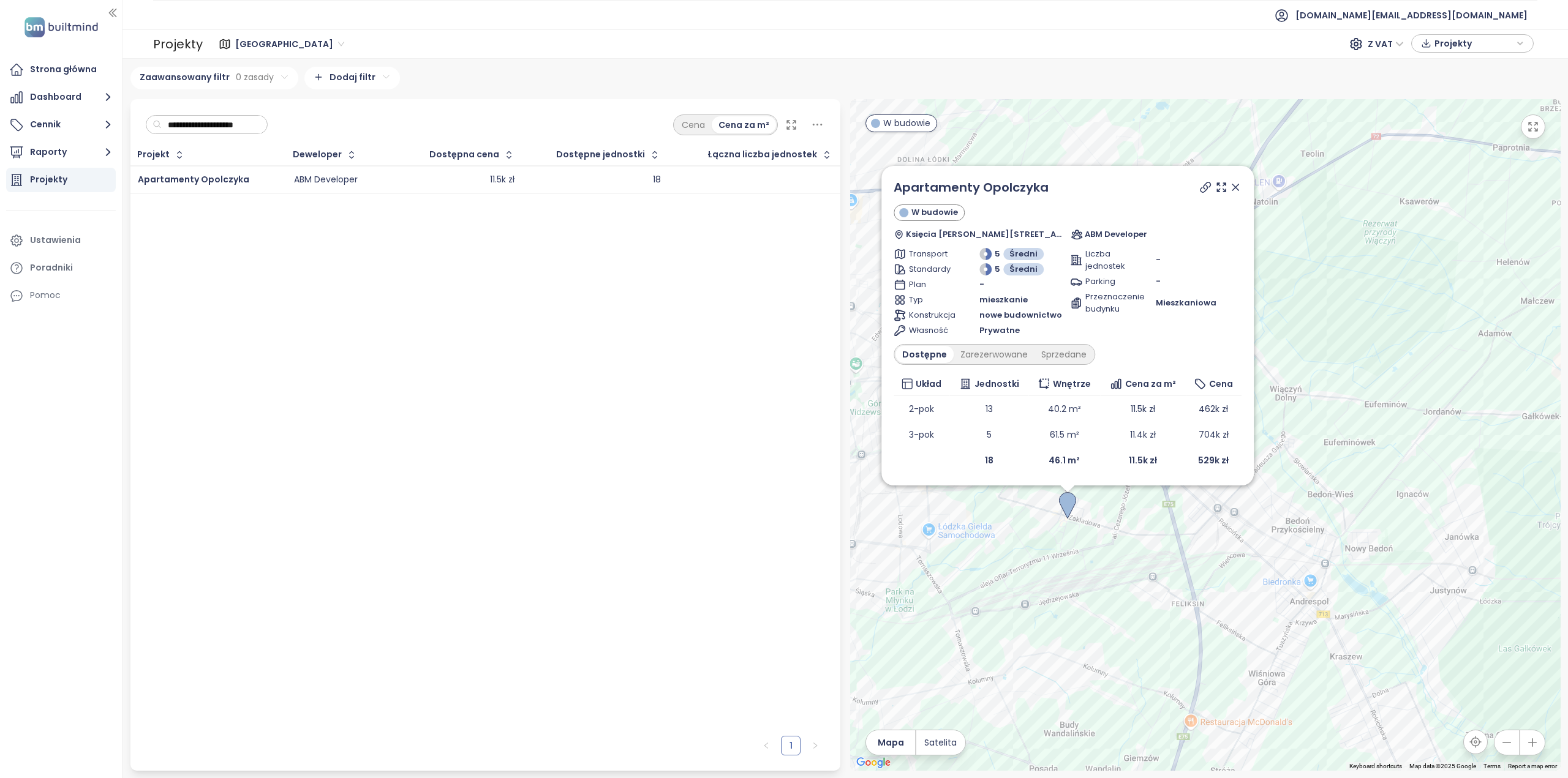
drag, startPoint x: 991, startPoint y: 521, endPoint x: 872, endPoint y: 608, distance: 147.4
click at [872, 608] on div "Apartamenty Opolczyka W budowie Księcia Władysława Opolczyka 16, 92-417 Łódź, P…" at bounding box center [1205, 434] width 710 height 671
click at [46, 161] on button "Raporty" at bounding box center [60, 153] width 110 height 25
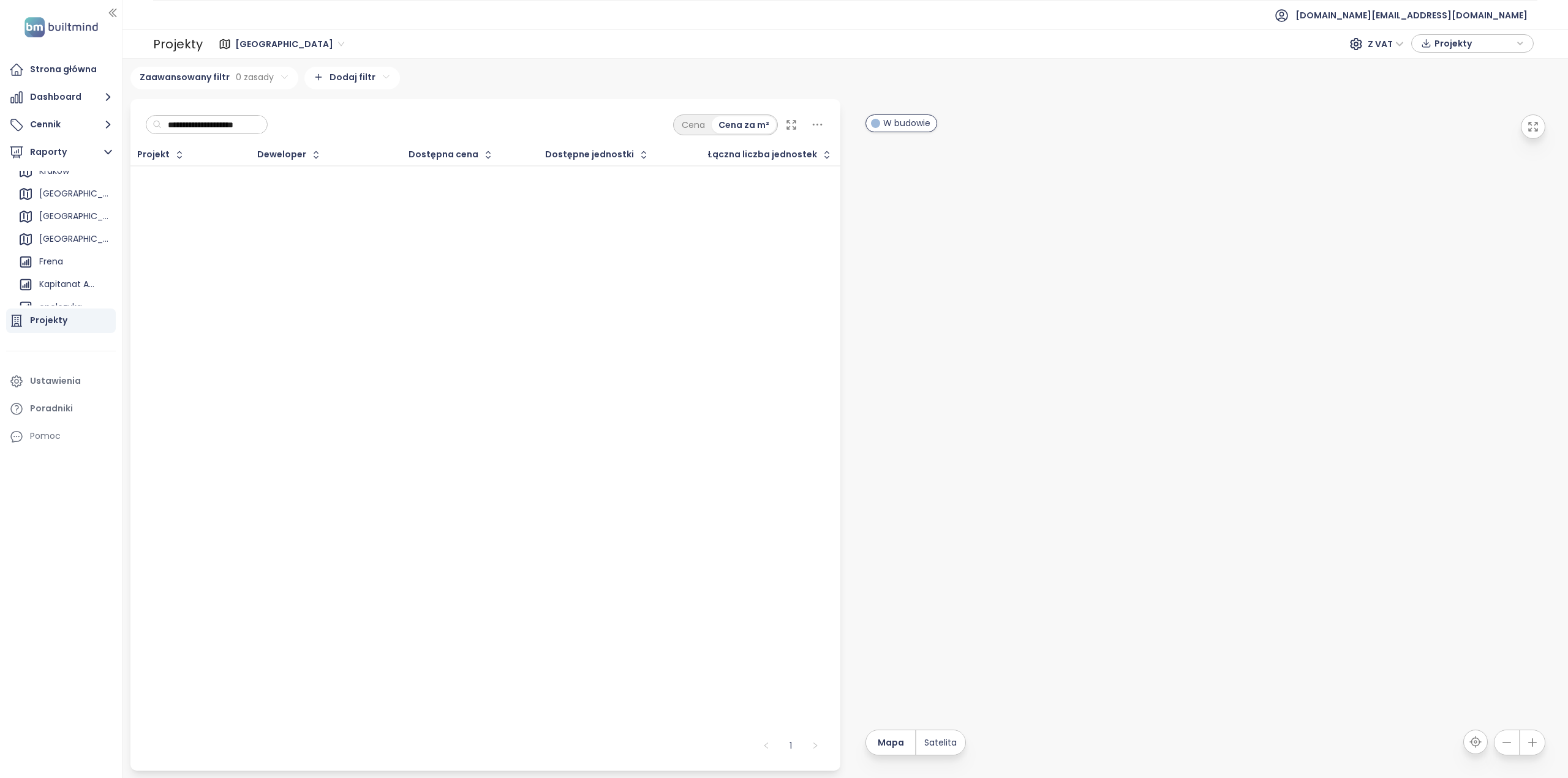
scroll to position [157, 0]
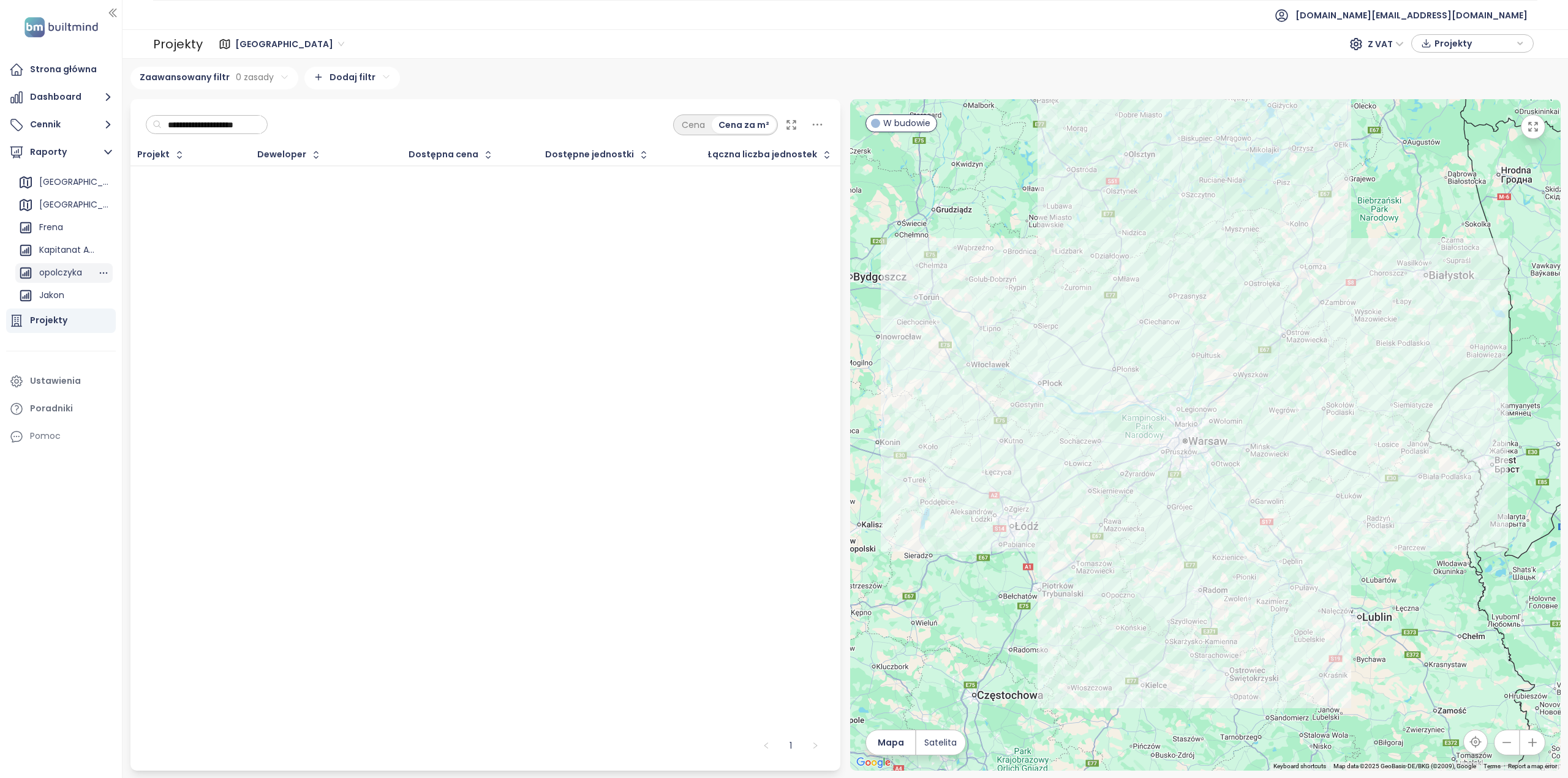
click at [74, 273] on div "opolczyka" at bounding box center [60, 273] width 43 height 15
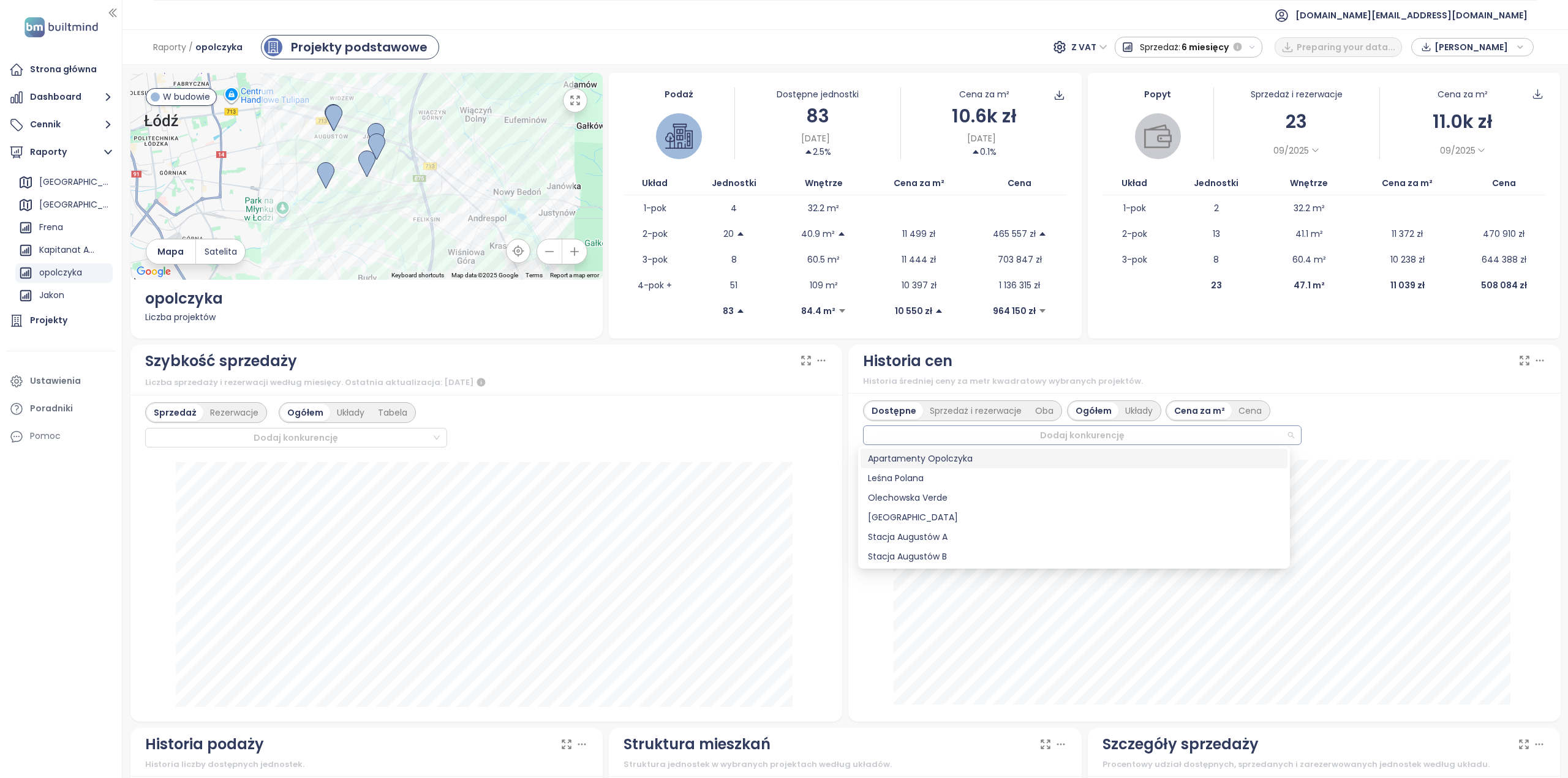
click at [1261, 428] on div at bounding box center [1076, 434] width 419 height 14
click at [904, 460] on div "Apartamenty Opolczyka" at bounding box center [1074, 458] width 413 height 13
click at [906, 461] on div "Apartamenty Opolczyka" at bounding box center [1074, 458] width 413 height 13
click at [964, 464] on div "Apartamenty Opolczyka" at bounding box center [1074, 458] width 413 height 13
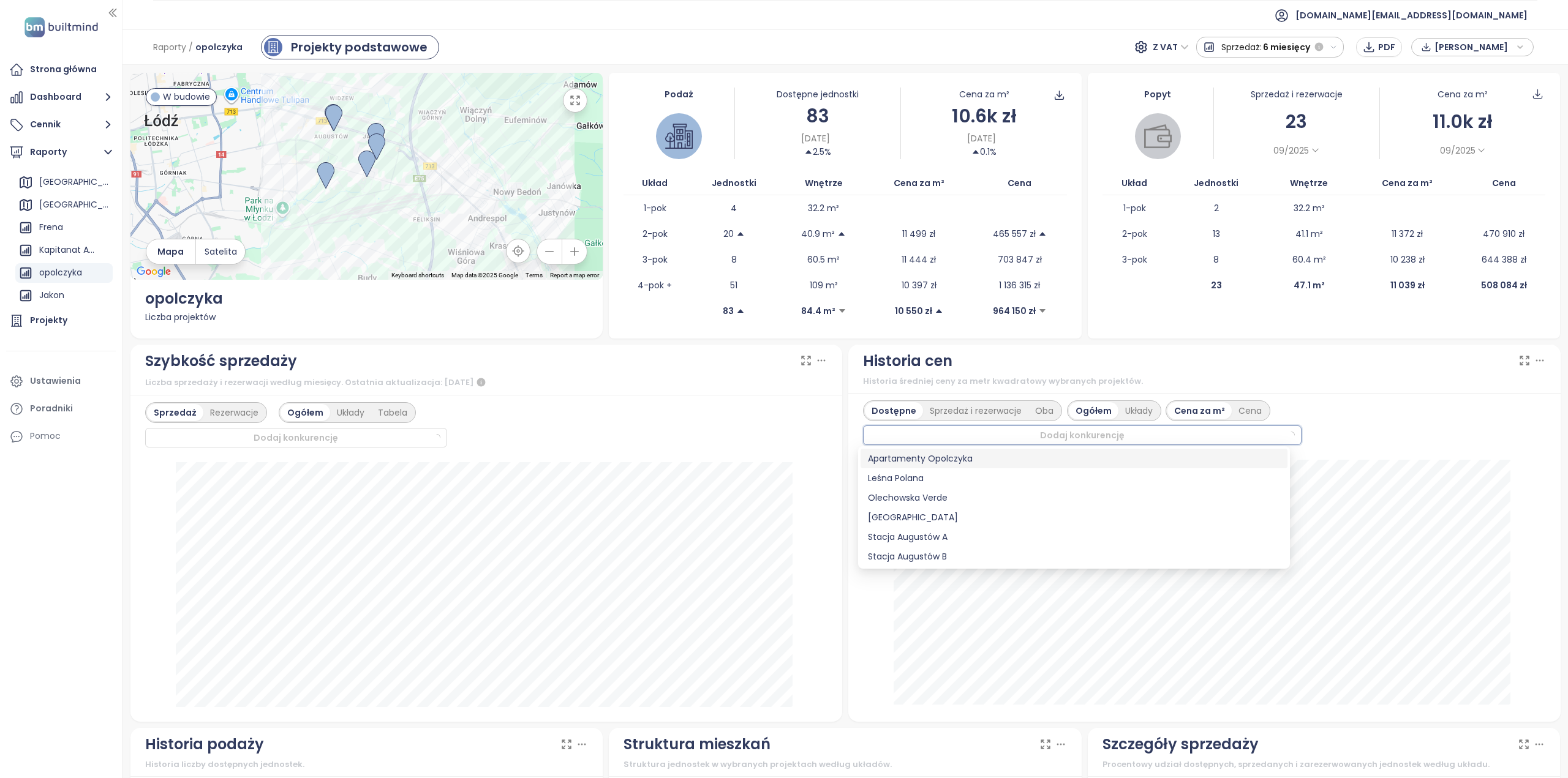
click at [964, 464] on div "Apartamenty Opolczyka" at bounding box center [1074, 458] width 413 height 13
click at [884, 463] on div "Apartamenty Opolczyka" at bounding box center [1074, 458] width 413 height 13
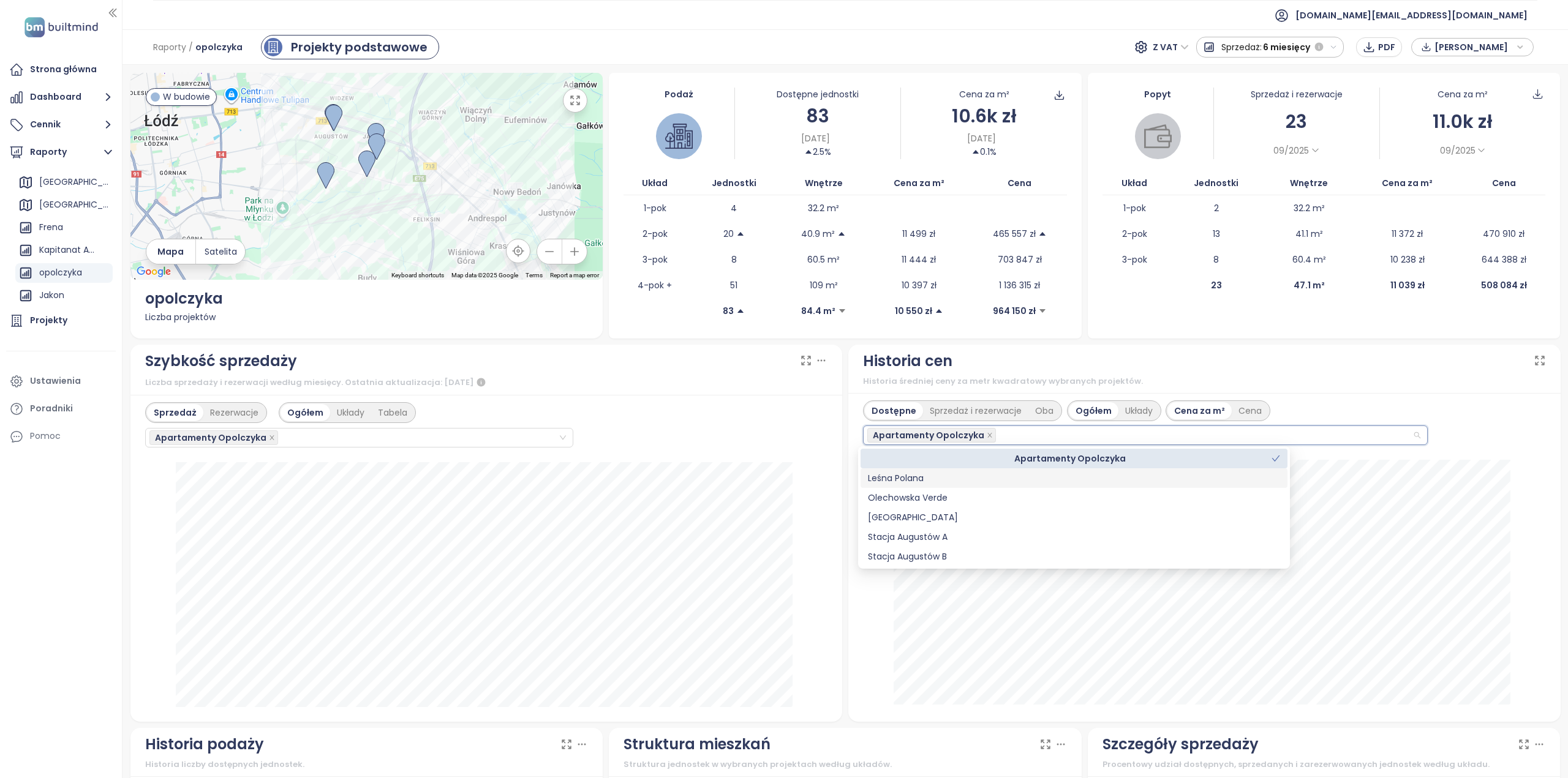
click at [884, 478] on div "Leśna Polana" at bounding box center [1074, 478] width 413 height 13
click at [881, 489] on div "Olechowska Verde" at bounding box center [1073, 497] width 427 height 20
click at [885, 482] on div "Leśna Polana" at bounding box center [1074, 478] width 413 height 13
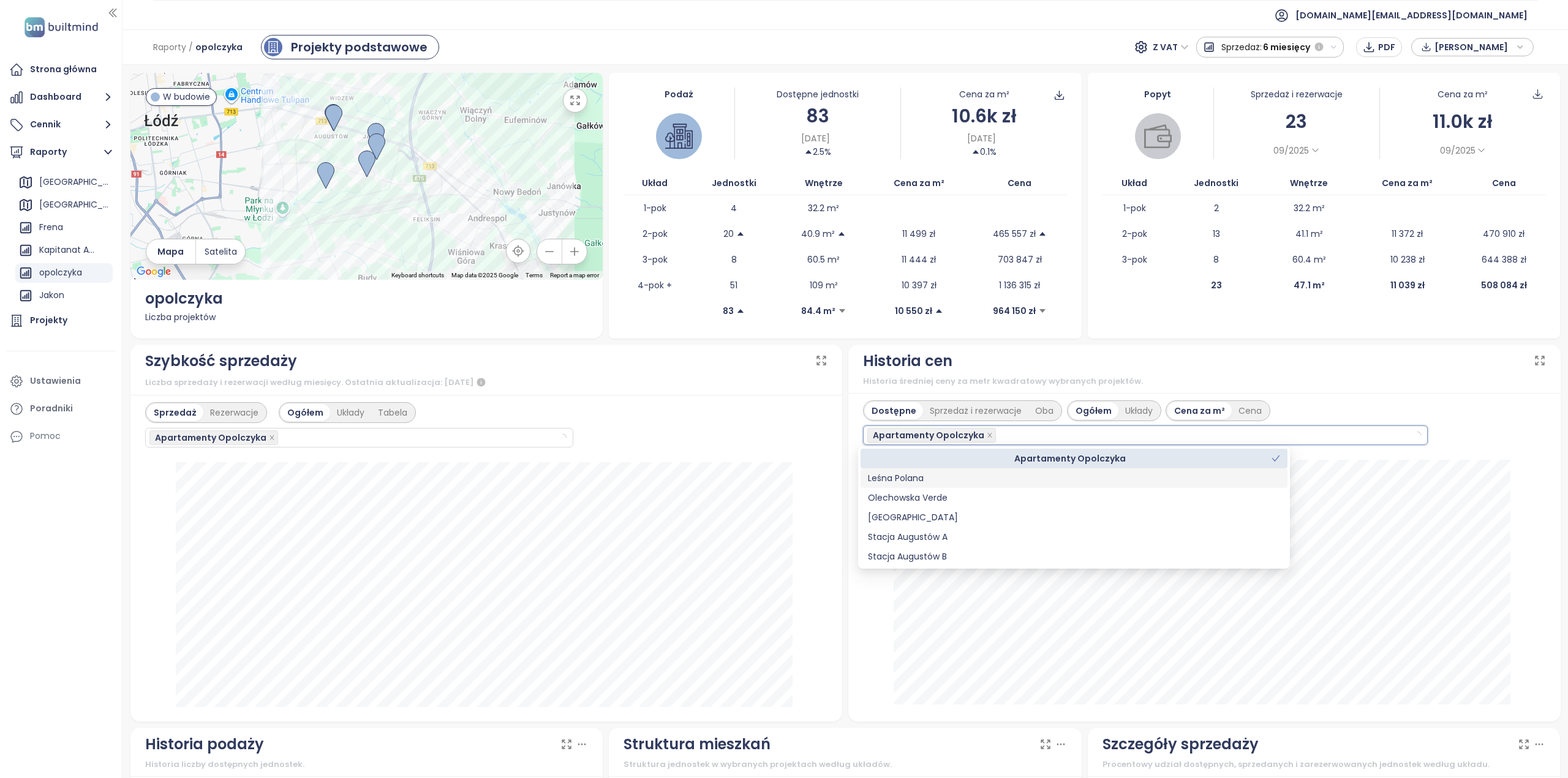
click at [885, 482] on div "Leśna Polana" at bounding box center [1074, 478] width 413 height 13
click at [890, 499] on div "Olechowska Verde" at bounding box center [1074, 497] width 413 height 13
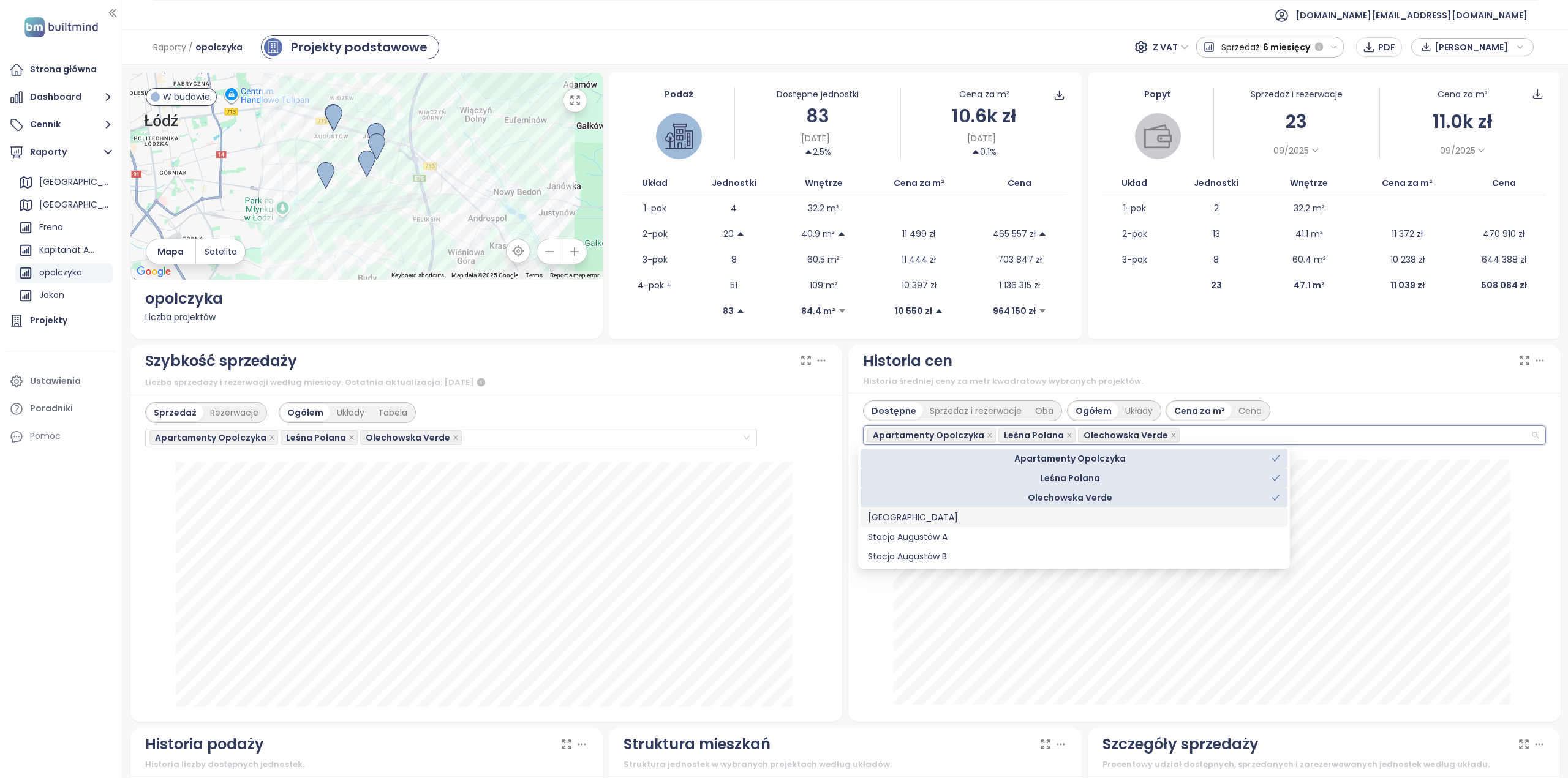
click at [894, 515] on div "[GEOGRAPHIC_DATA]" at bounding box center [1074, 517] width 413 height 13
click at [897, 536] on div "Stacja Augustów A" at bounding box center [1074, 536] width 413 height 13
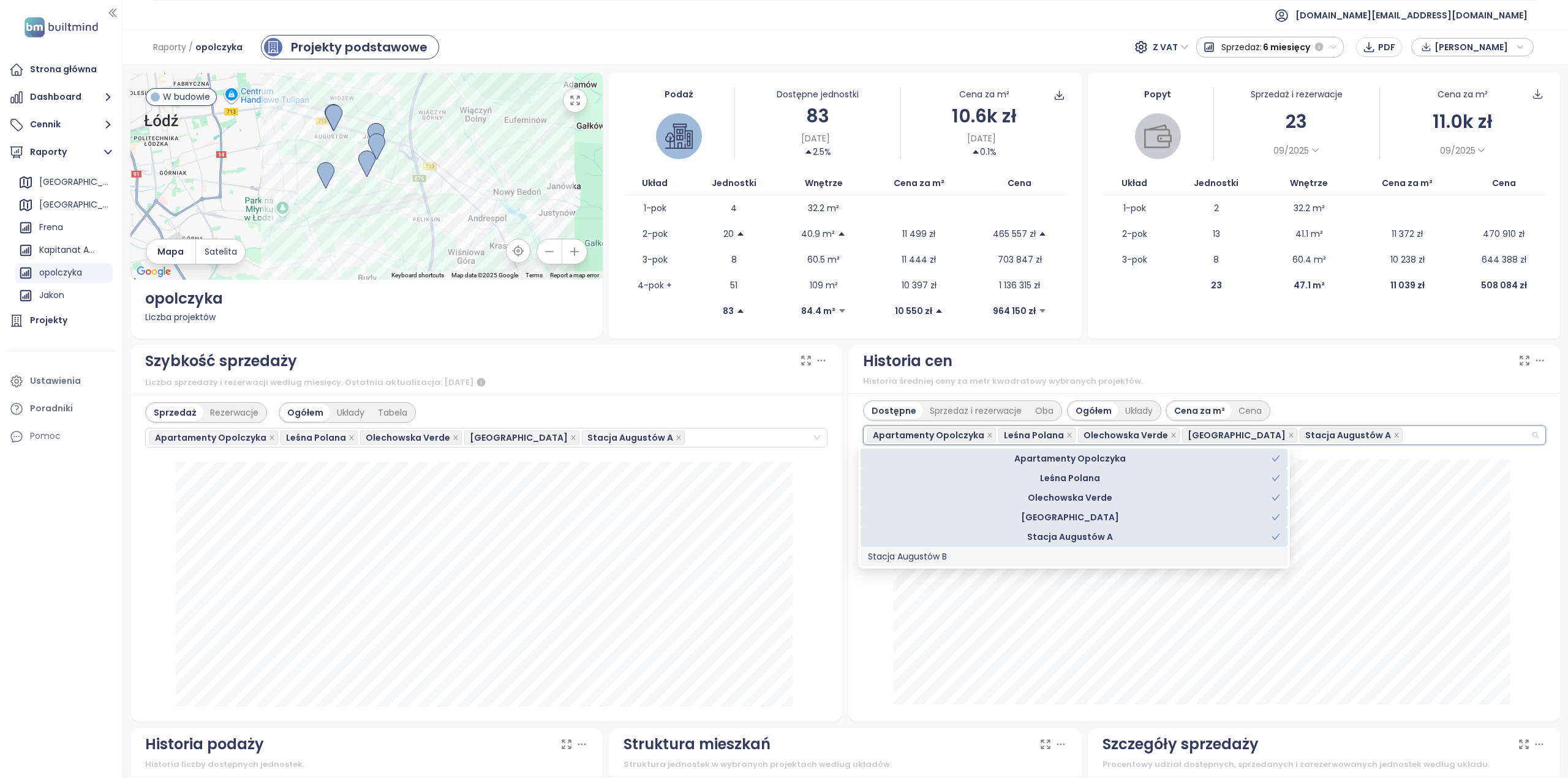
click at [894, 554] on div "Stacja Augustów B" at bounding box center [1074, 557] width 413 height 13
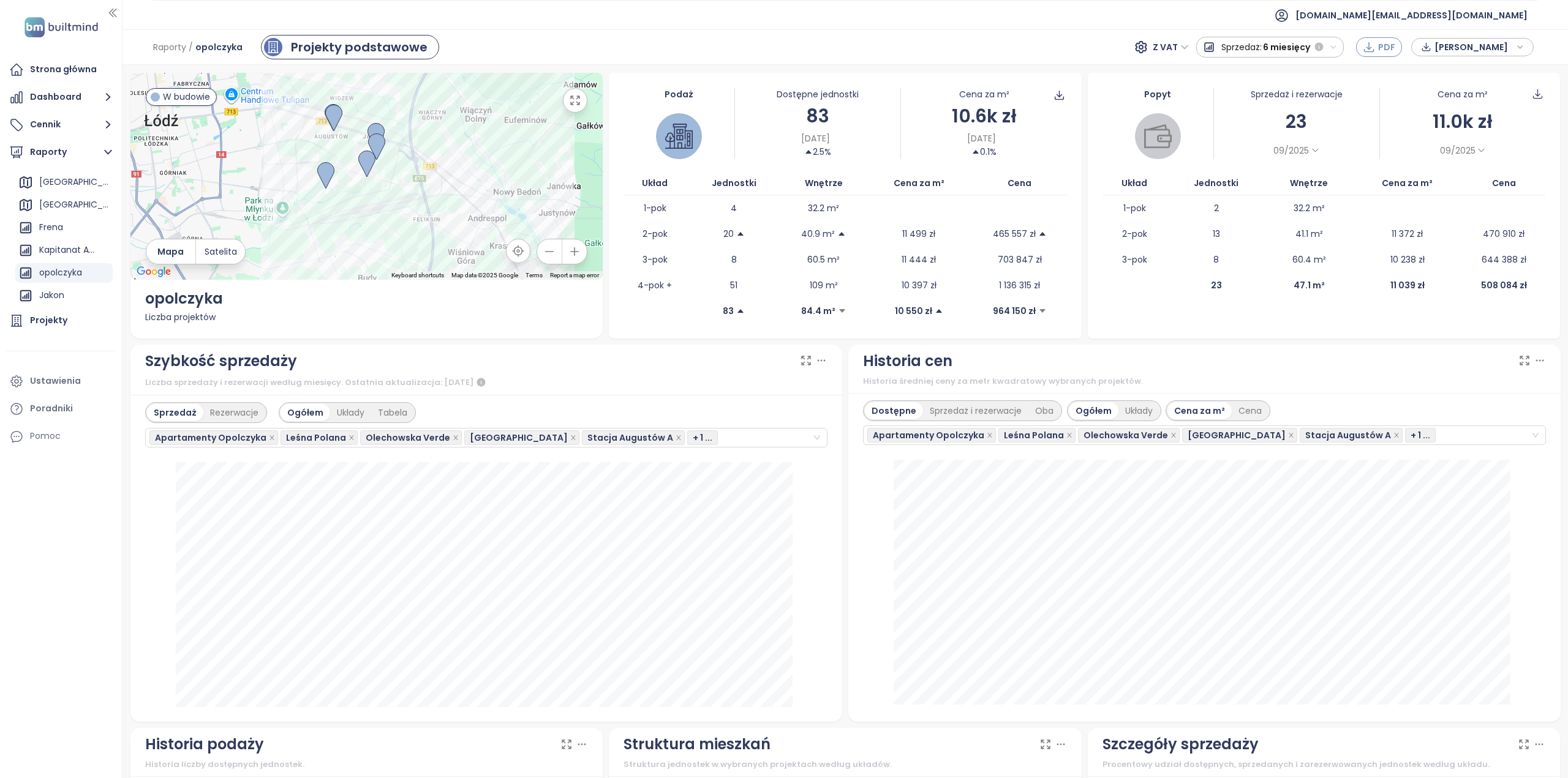
click at [1378, 49] on button "PDF" at bounding box center [1379, 47] width 46 height 20
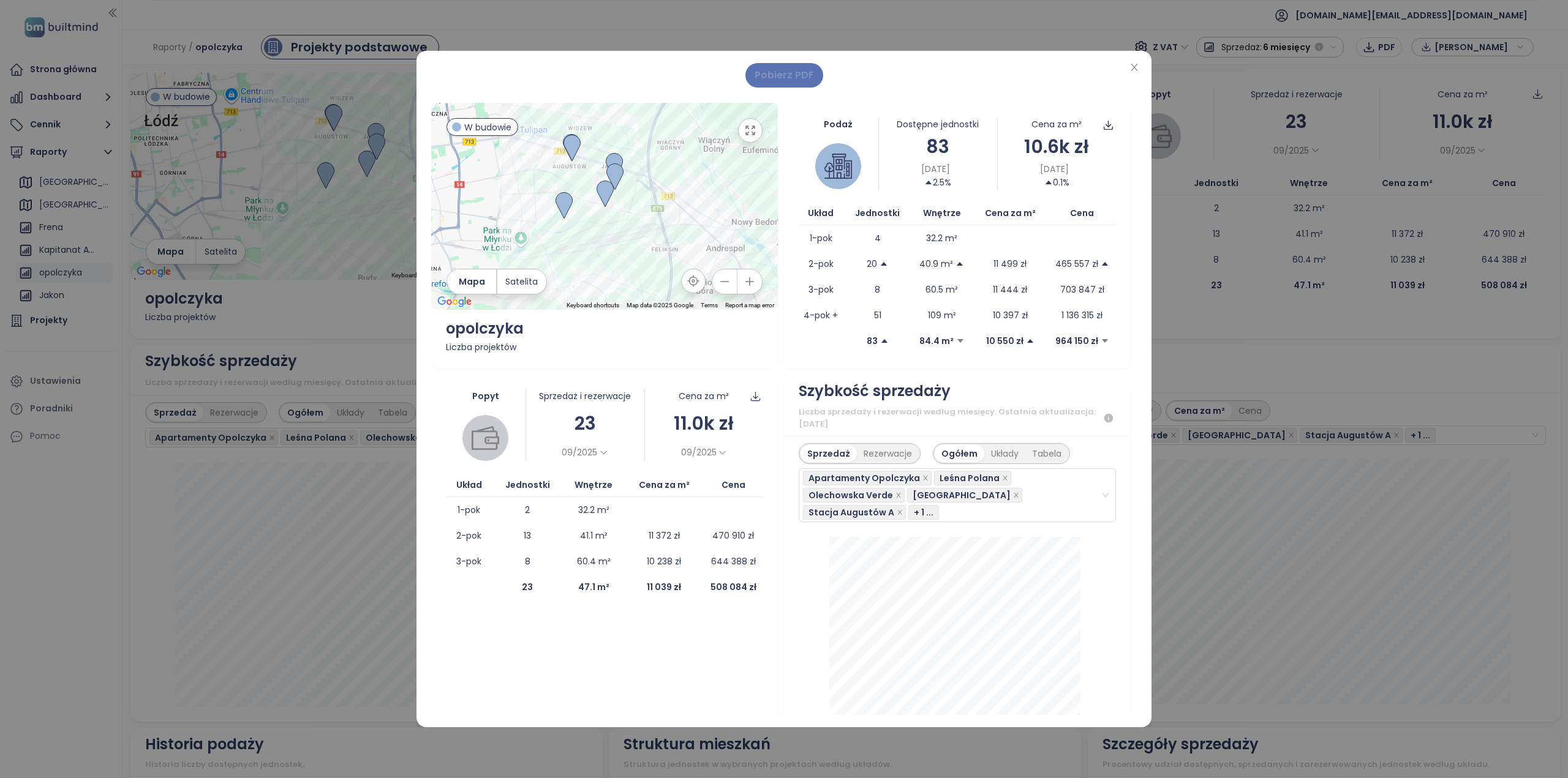
click at [771, 76] on span "Pobierz PDF" at bounding box center [784, 75] width 59 height 15
click at [1128, 69] on span "Close" at bounding box center [1134, 68] width 13 height 13
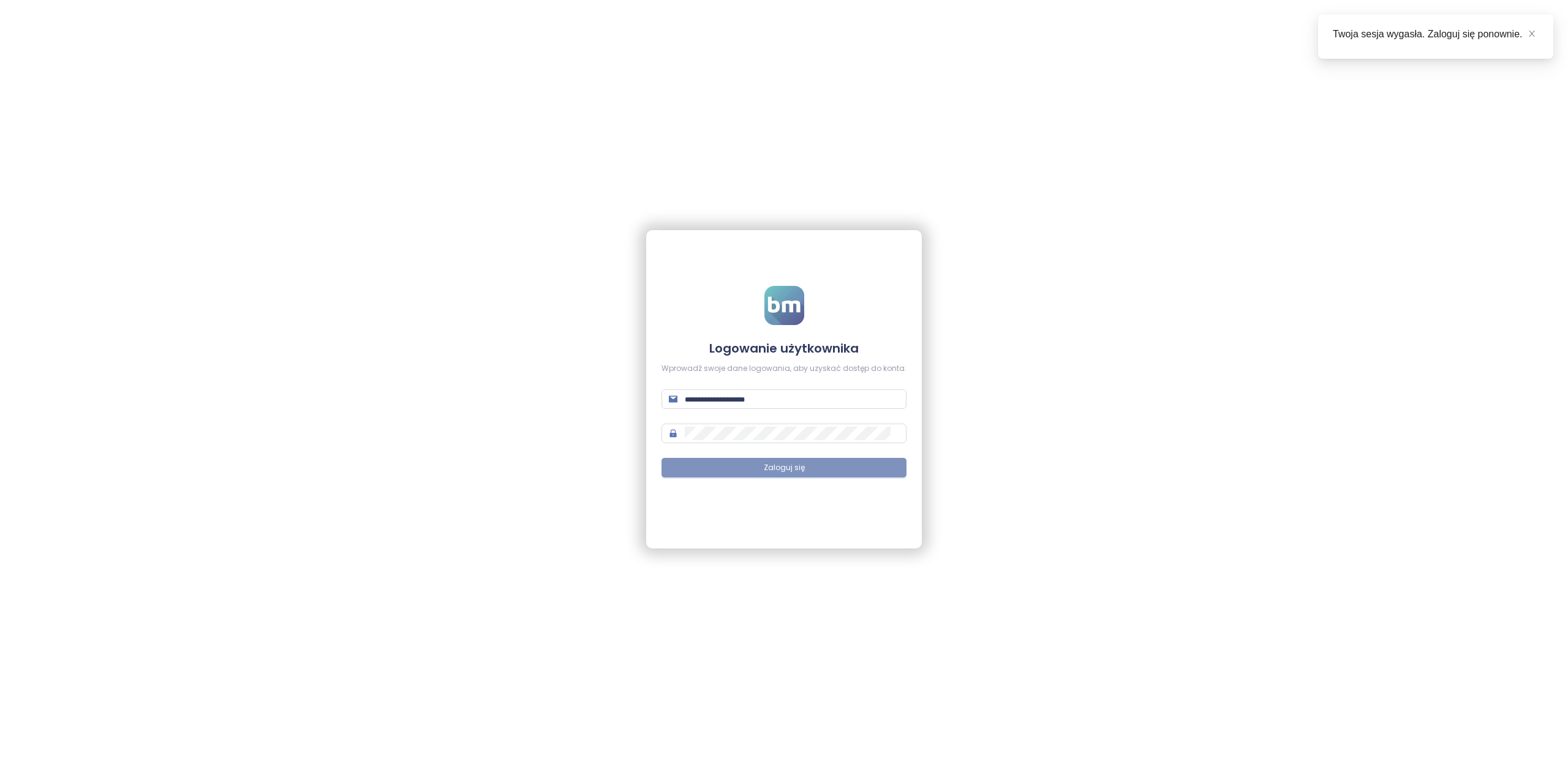
type input "**********"
click at [776, 461] on button "Zaloguj się" at bounding box center [784, 468] width 245 height 20
